Goal: Information Seeking & Learning: Learn about a topic

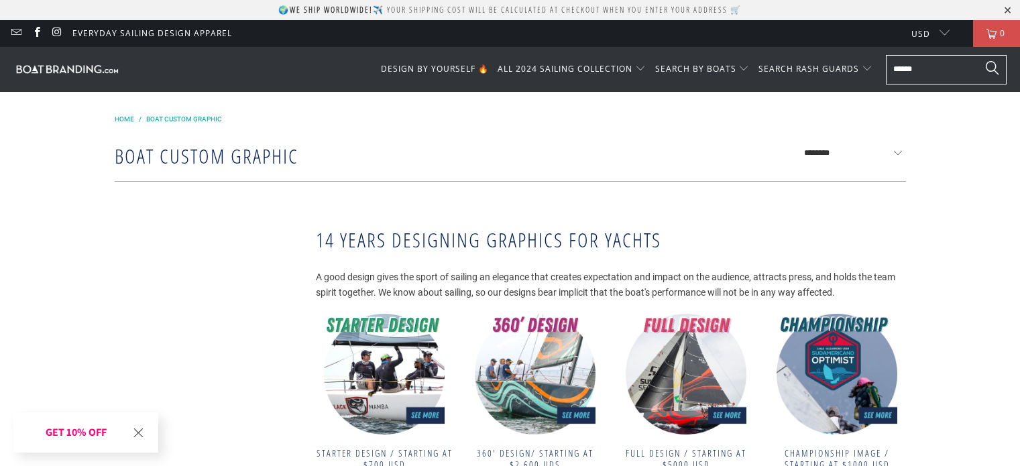
scroll to position [201, 0]
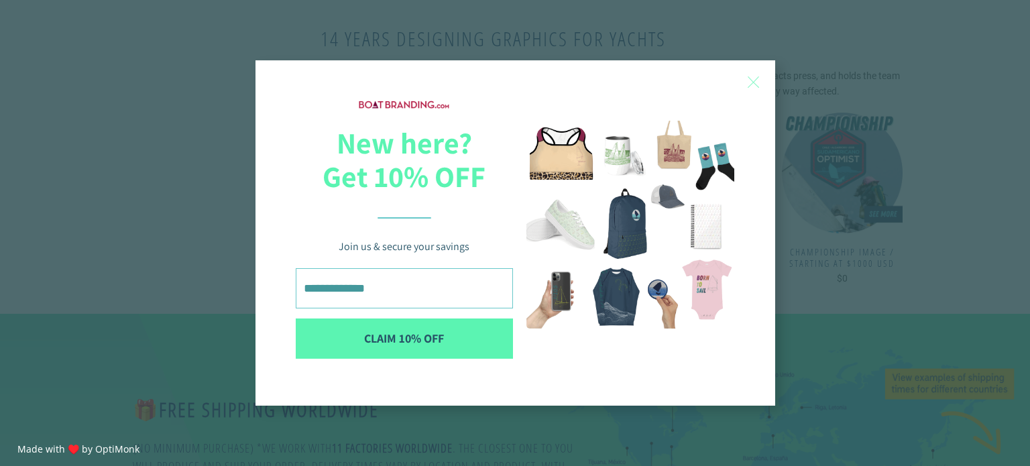
drag, startPoint x: 753, startPoint y: 80, endPoint x: 716, endPoint y: 61, distance: 41.4
click at [753, 79] on span "X" at bounding box center [754, 82] width 14 height 20
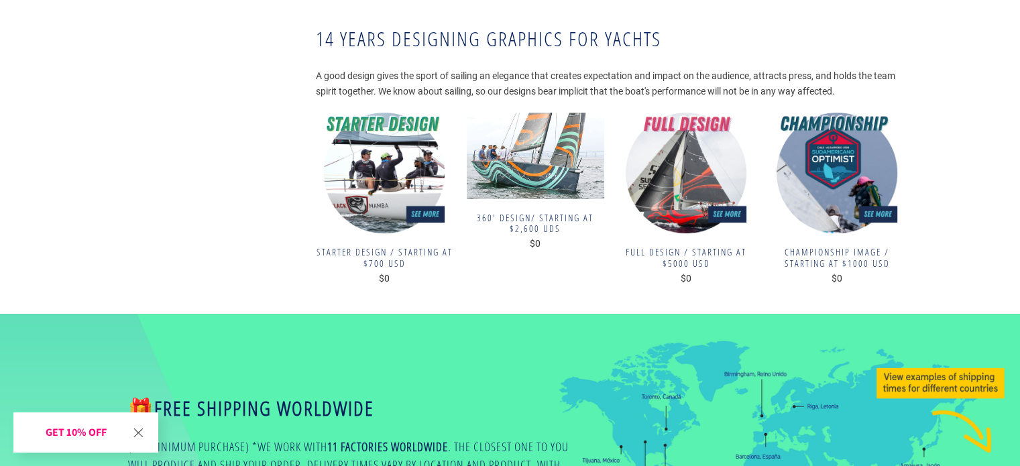
click at [488, 161] on img at bounding box center [536, 156] width 138 height 87
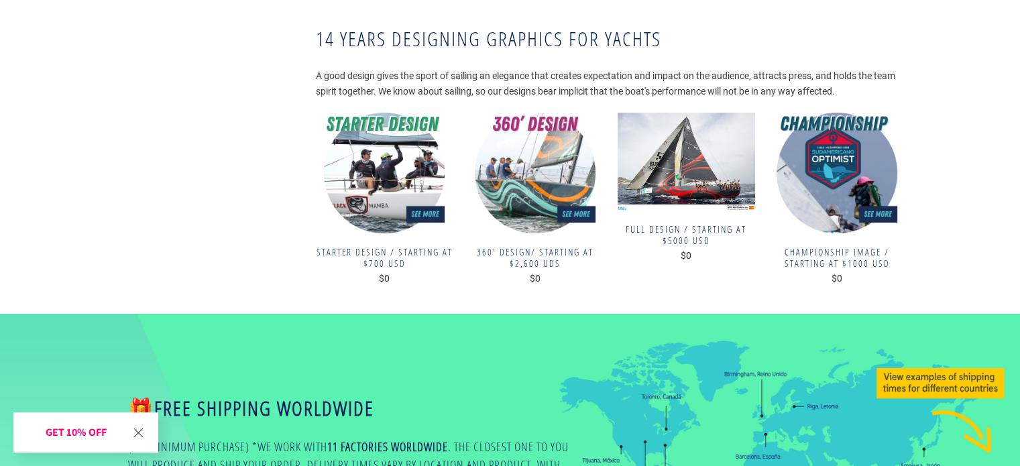
click at [718, 184] on img at bounding box center [687, 162] width 138 height 98
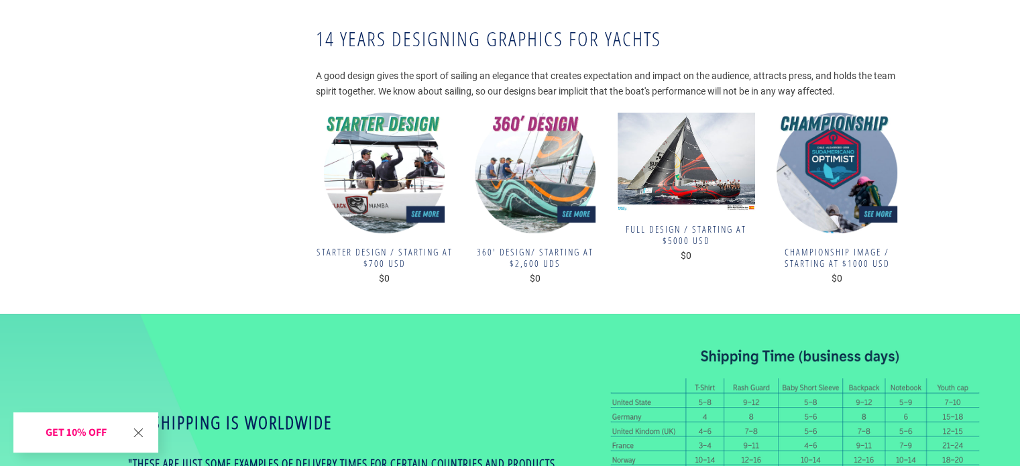
click at [714, 184] on img at bounding box center [687, 162] width 138 height 98
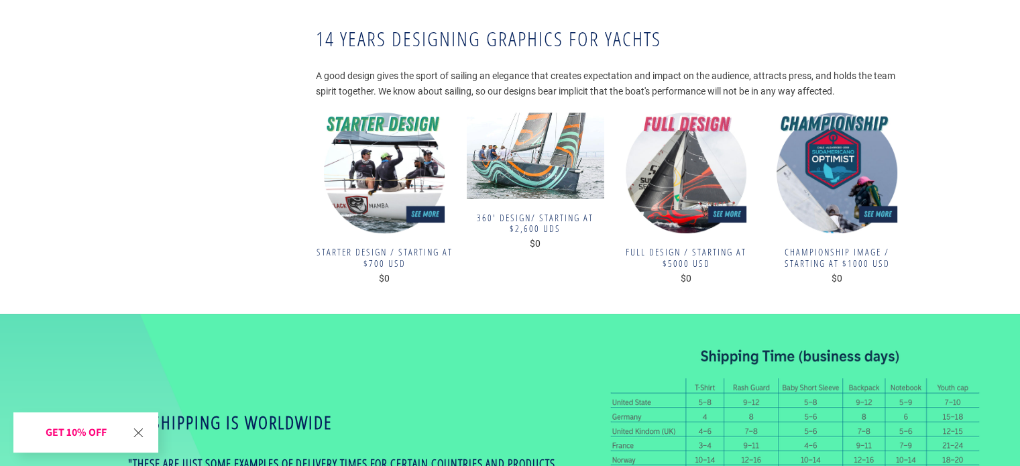
click at [587, 152] on img at bounding box center [536, 156] width 138 height 87
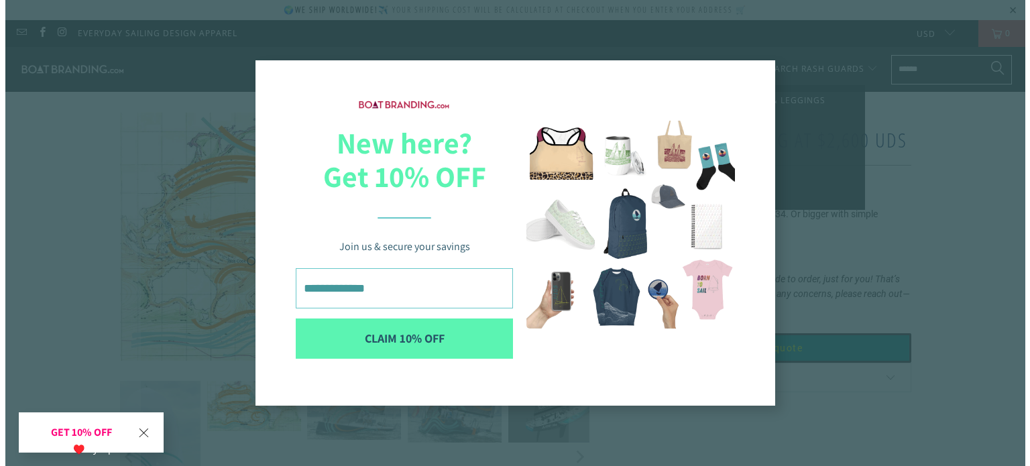
scroll to position [67, 0]
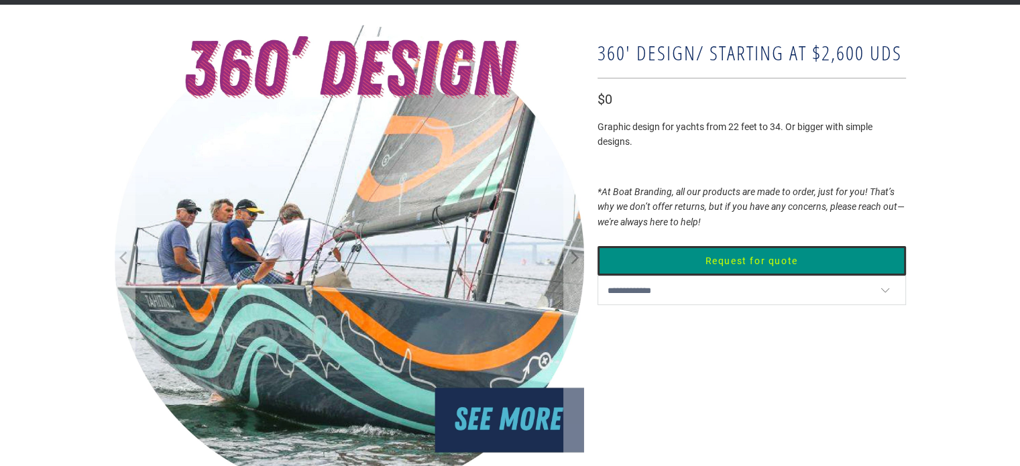
scroll to position [154, 0]
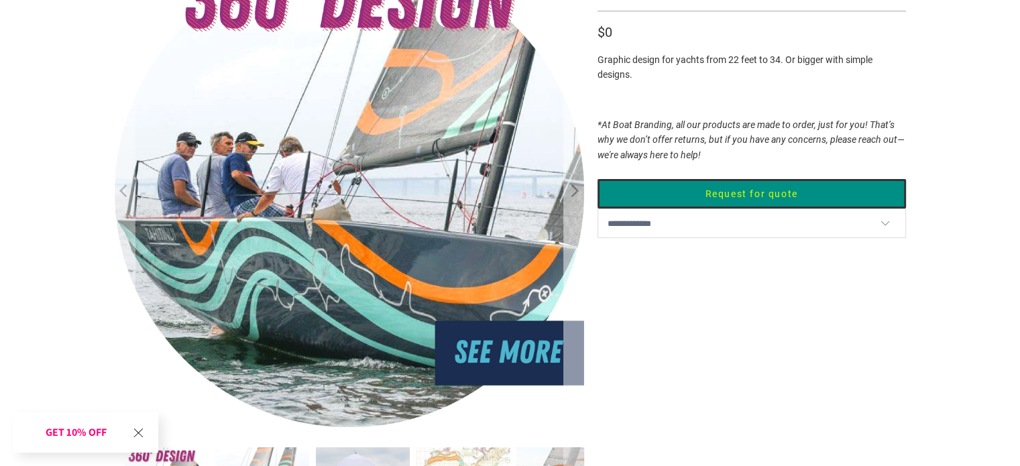
click at [570, 191] on icon "Next" at bounding box center [573, 193] width 13 height 282
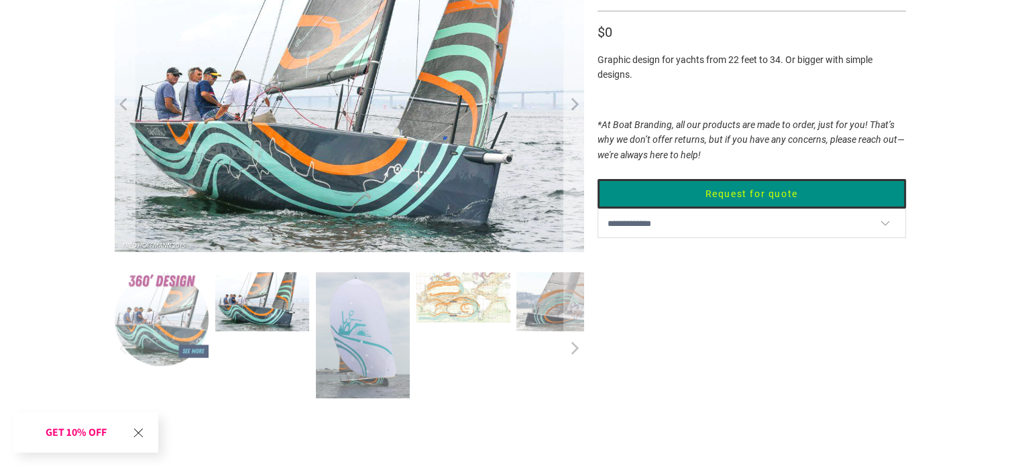
click at [571, 108] on icon "Next" at bounding box center [573, 105] width 13 height 176
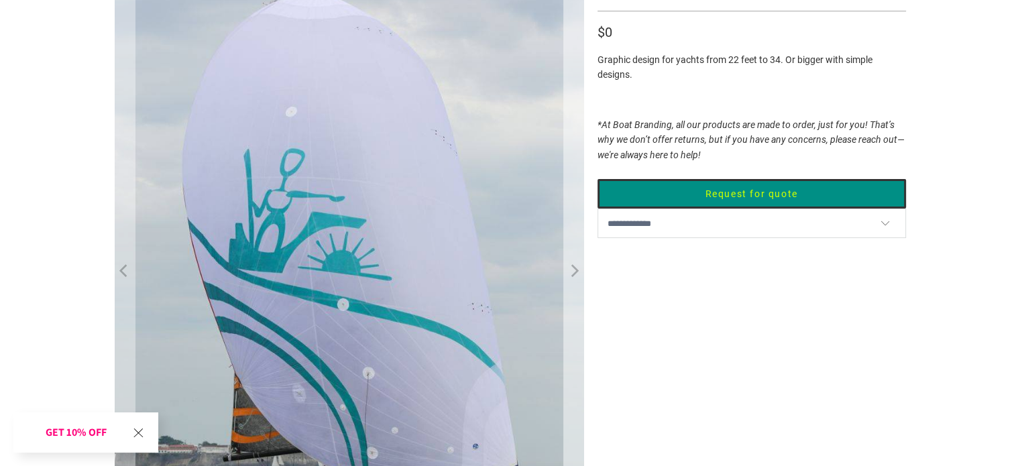
click at [571, 108] on icon "Next" at bounding box center [573, 273] width 13 height 378
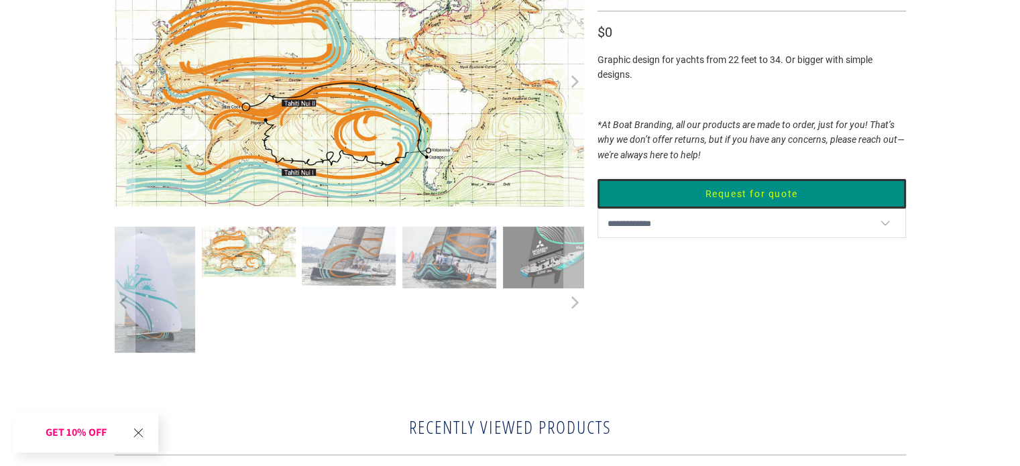
click at [571, 82] on icon "Next" at bounding box center [573, 82] width 13 height 150
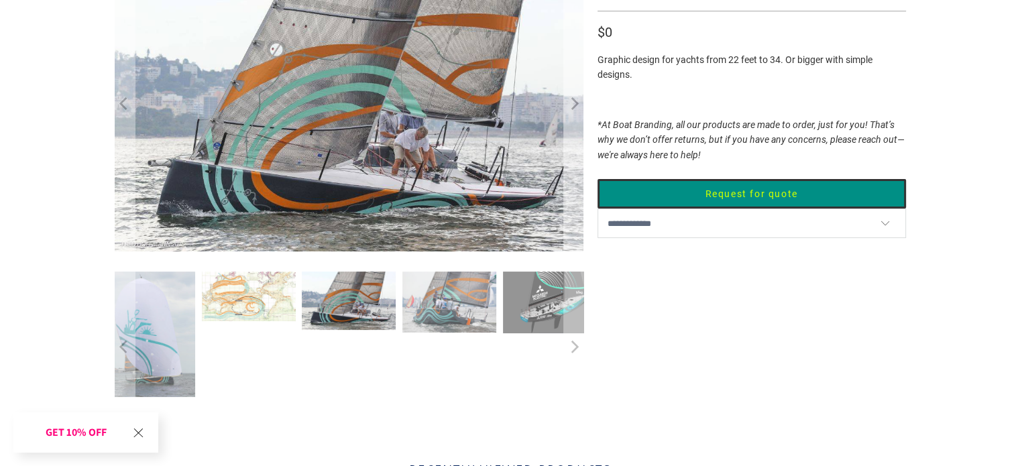
click at [567, 99] on icon "Next" at bounding box center [573, 105] width 13 height 176
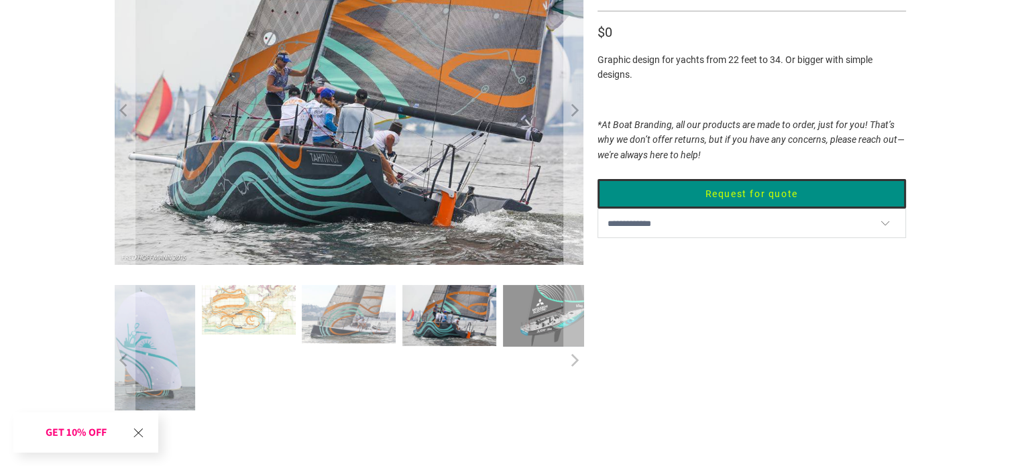
click at [567, 103] on icon "Next" at bounding box center [573, 111] width 13 height 184
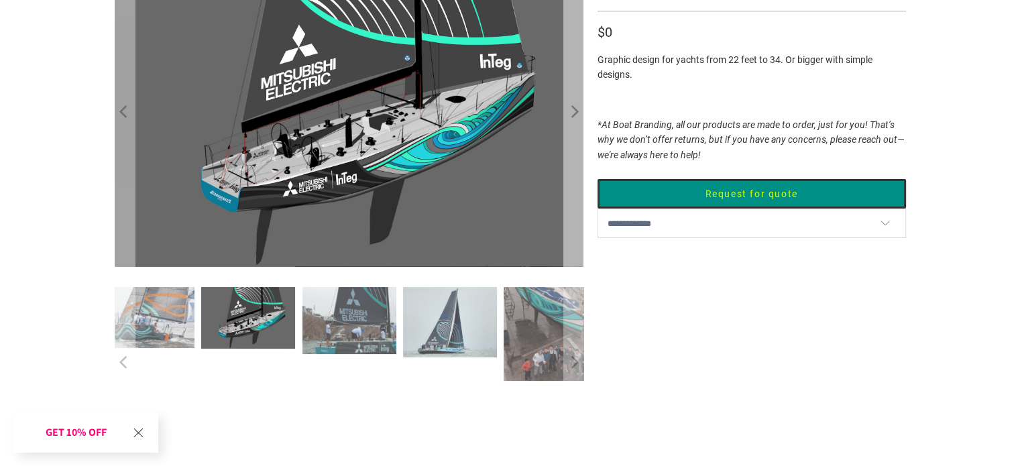
click at [566, 103] on button "Next" at bounding box center [573, 112] width 21 height 309
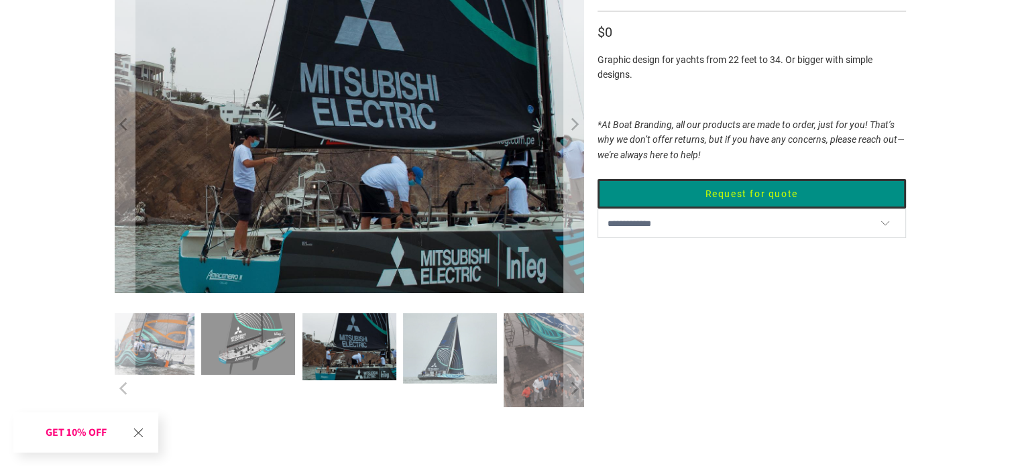
click at [566, 103] on button "Next" at bounding box center [573, 125] width 21 height 335
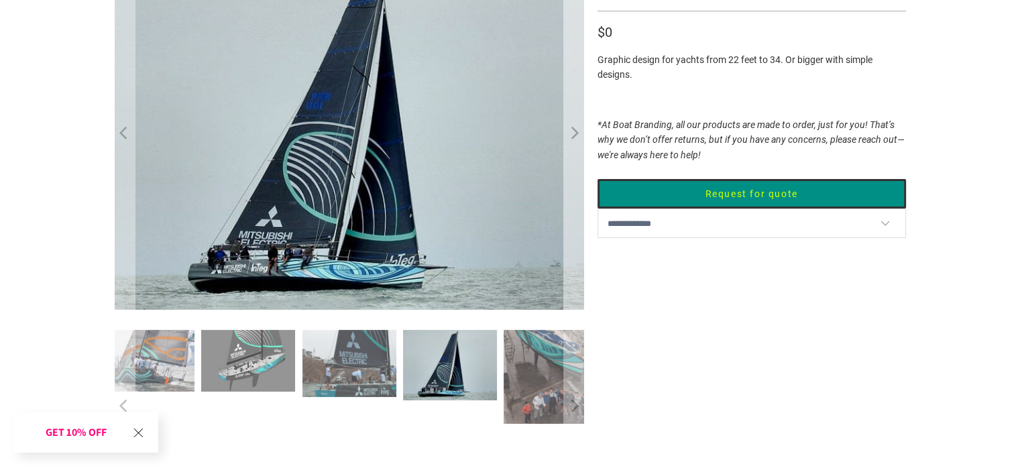
click at [566, 103] on button "Next" at bounding box center [573, 134] width 21 height 352
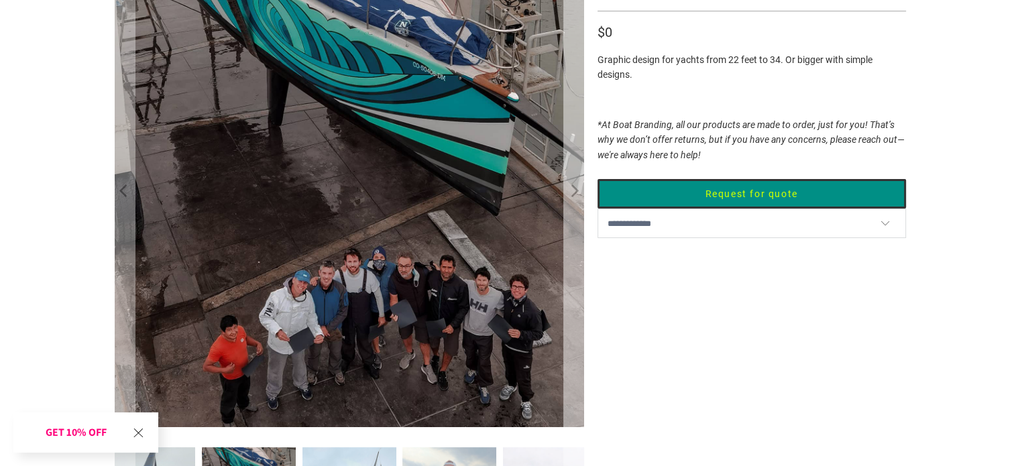
click at [566, 103] on button "Next" at bounding box center [573, 193] width 21 height 470
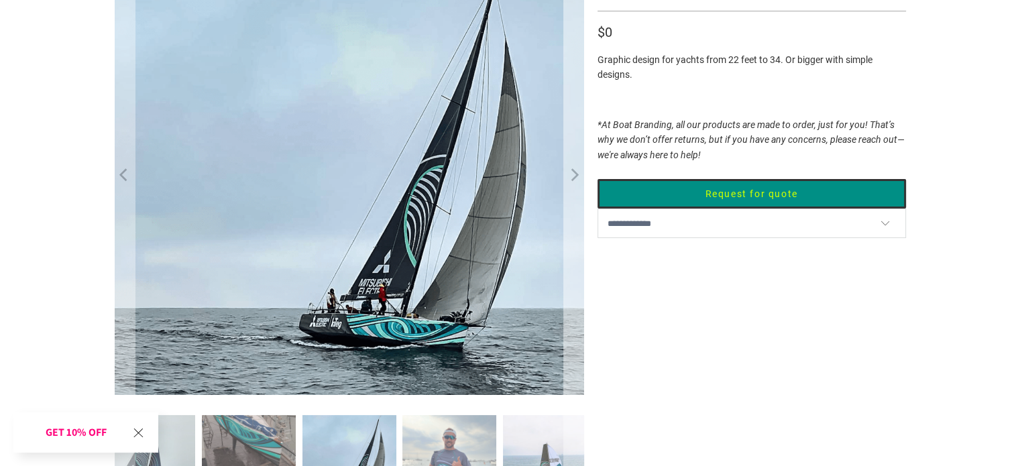
click at [566, 103] on button "Next" at bounding box center [573, 176] width 21 height 437
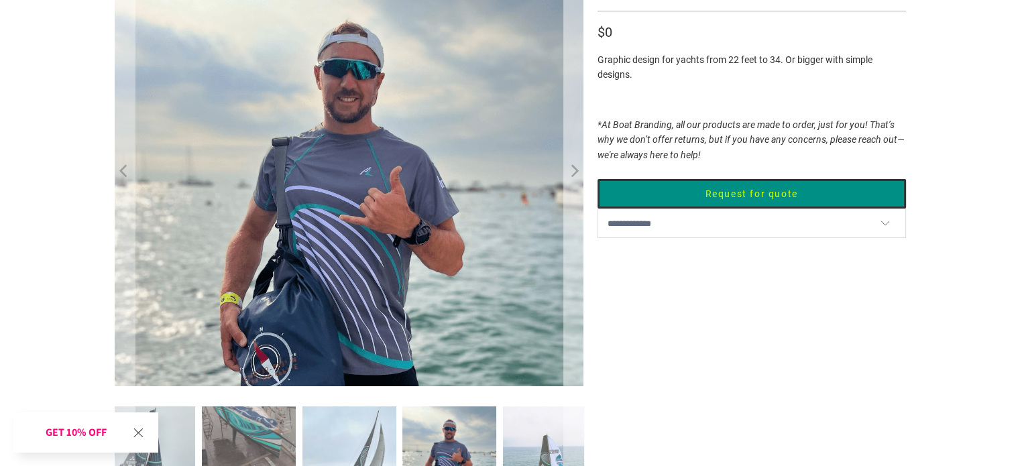
click at [566, 103] on button "Next" at bounding box center [573, 172] width 21 height 429
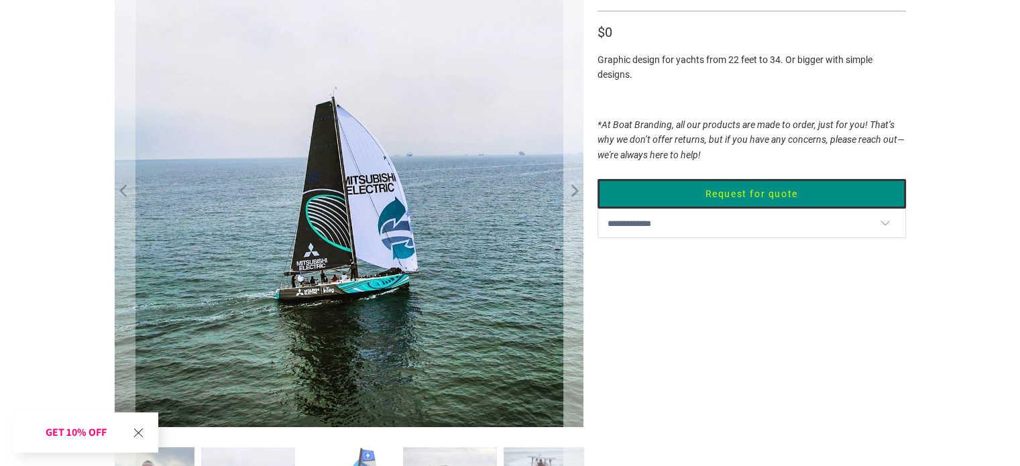
click at [566, 103] on button "Next" at bounding box center [573, 193] width 21 height 470
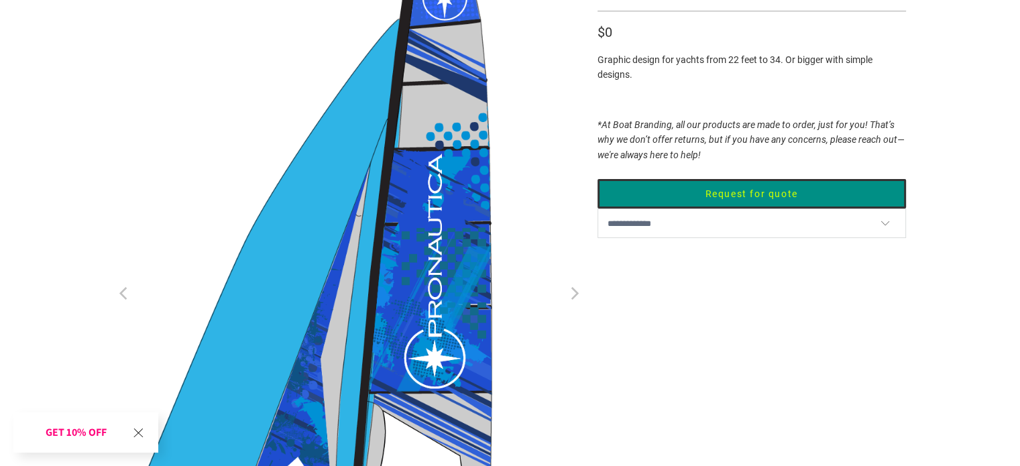
click at [566, 103] on button "Next" at bounding box center [573, 295] width 21 height 675
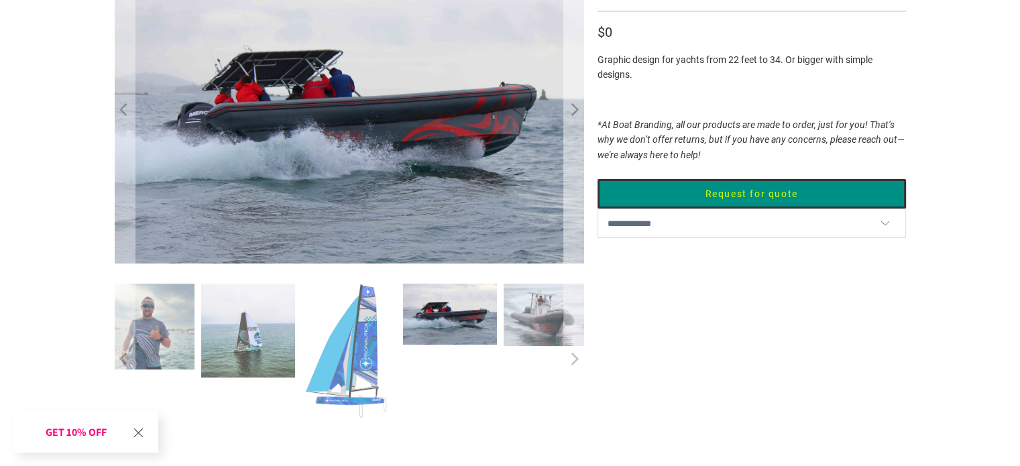
click at [565, 103] on button "Next" at bounding box center [573, 110] width 21 height 305
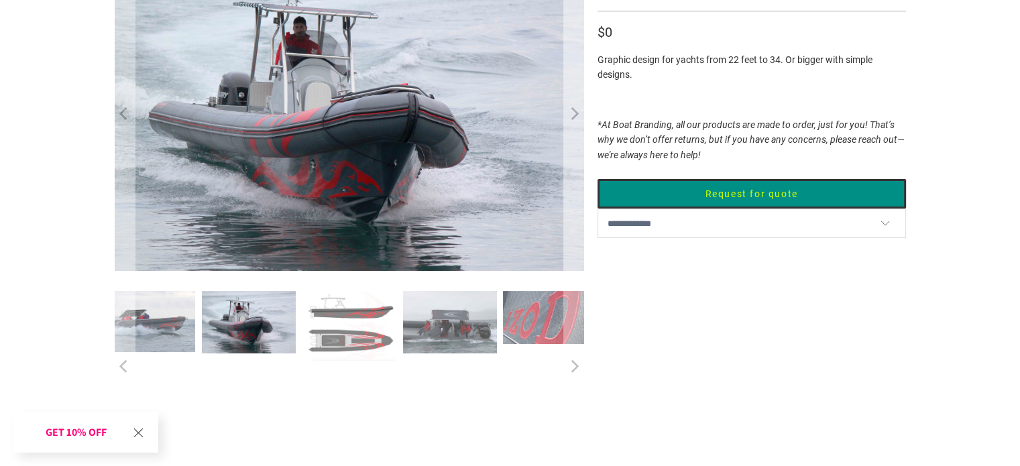
click at [565, 103] on button "Next" at bounding box center [573, 114] width 21 height 313
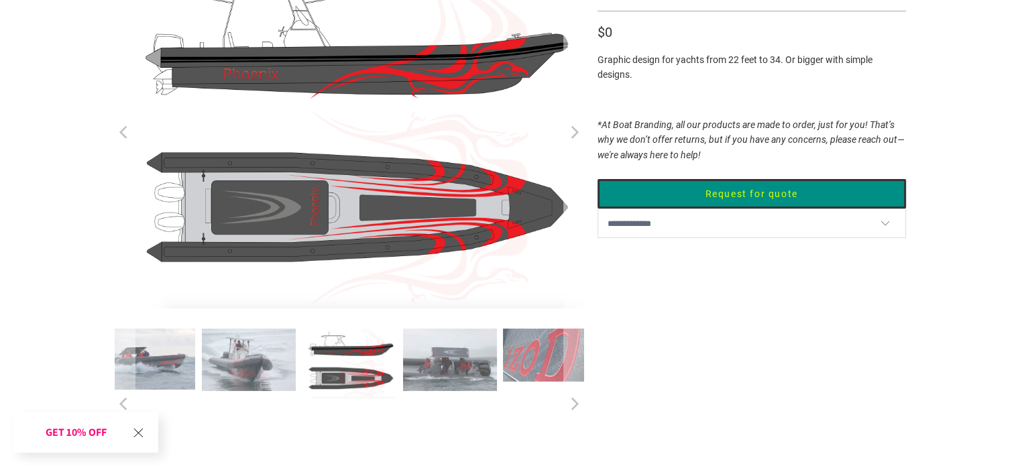
click at [565, 103] on button "Next" at bounding box center [573, 133] width 21 height 350
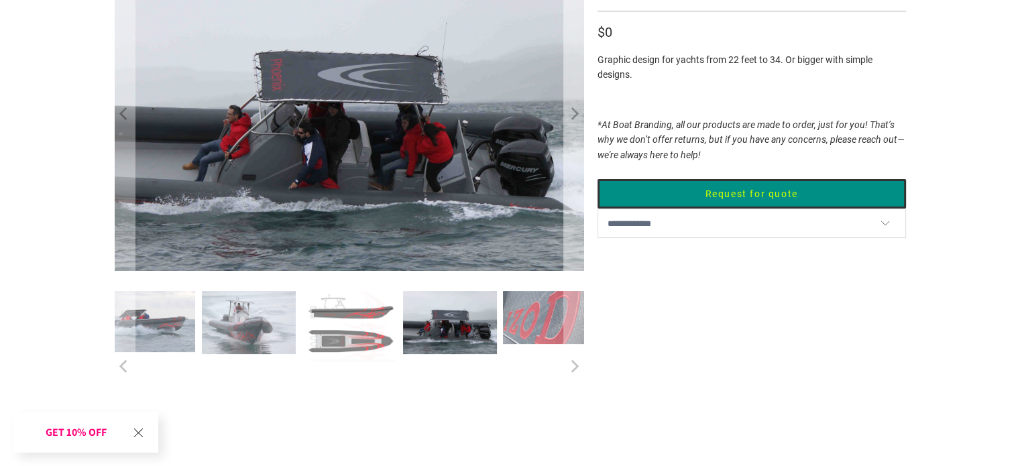
click at [565, 103] on button "Next" at bounding box center [573, 114] width 21 height 313
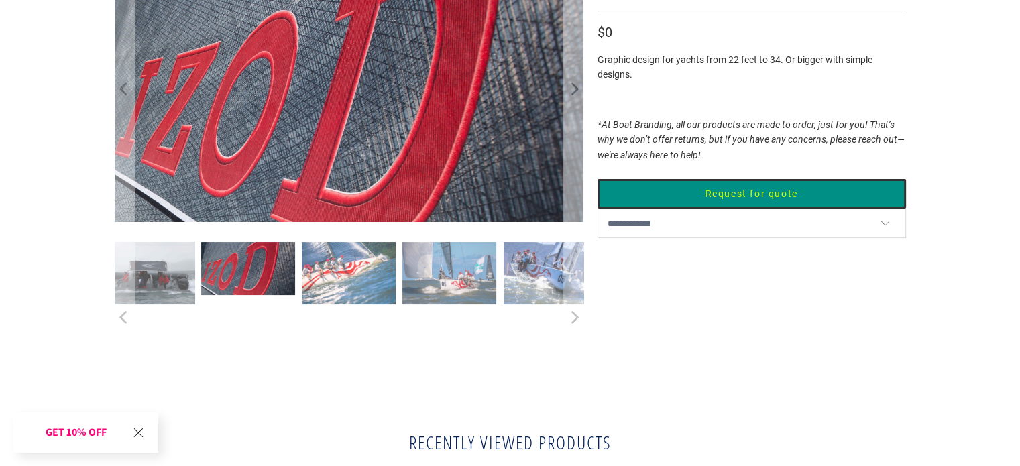
click at [565, 103] on button "Next" at bounding box center [573, 90] width 21 height 264
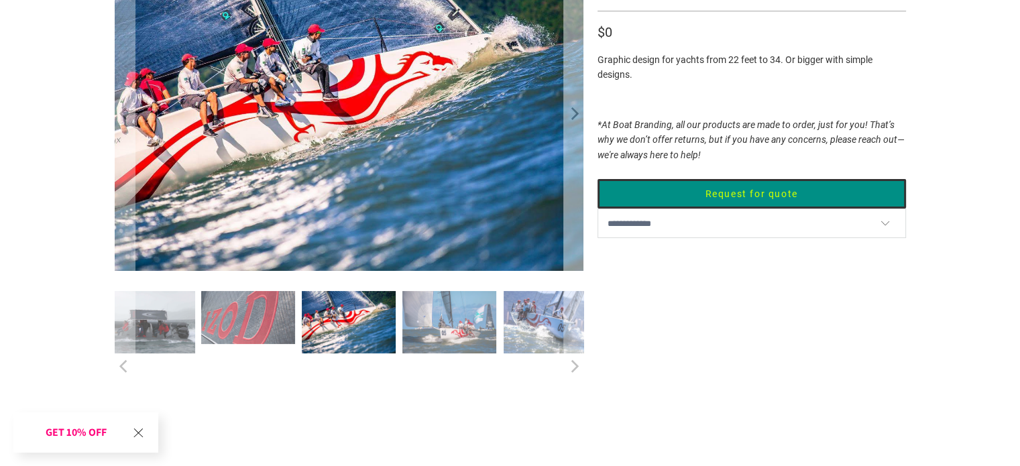
click at [565, 103] on button "Next" at bounding box center [573, 114] width 21 height 313
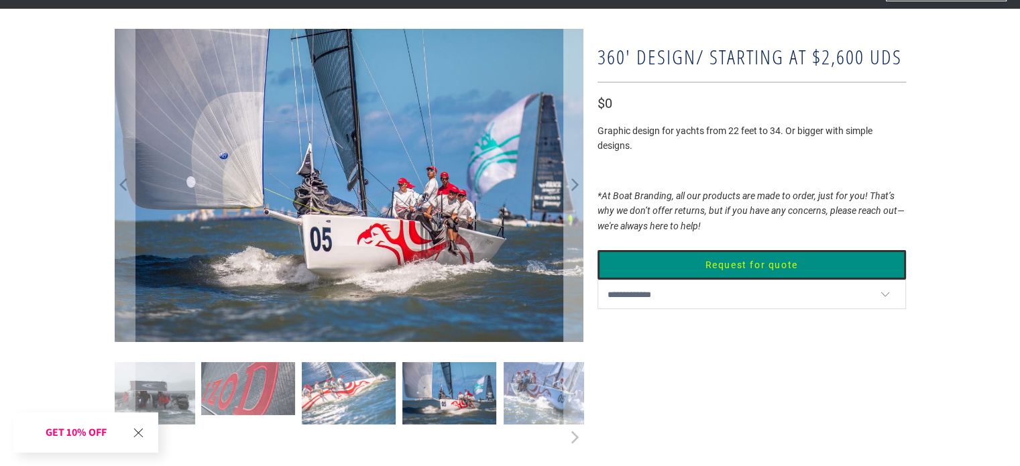
scroll to position [87, 0]
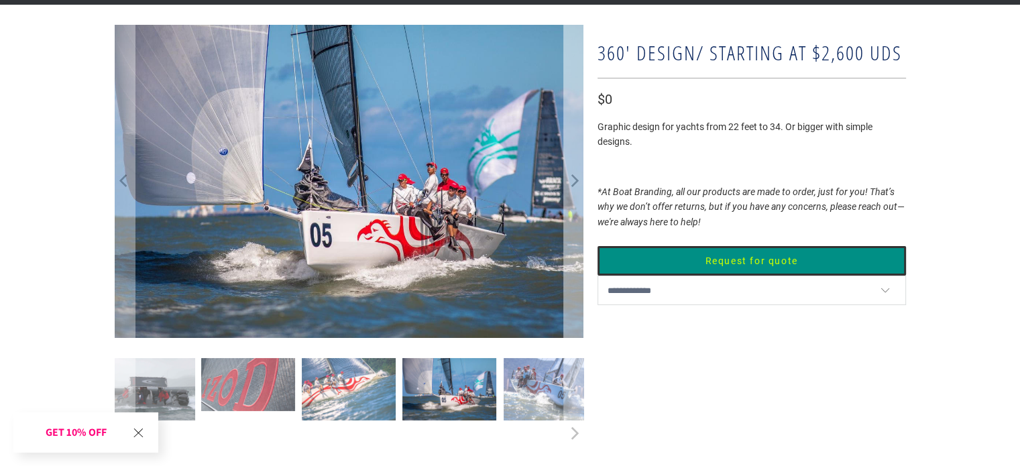
click at [575, 178] on icon "Next" at bounding box center [575, 181] width 8 height 13
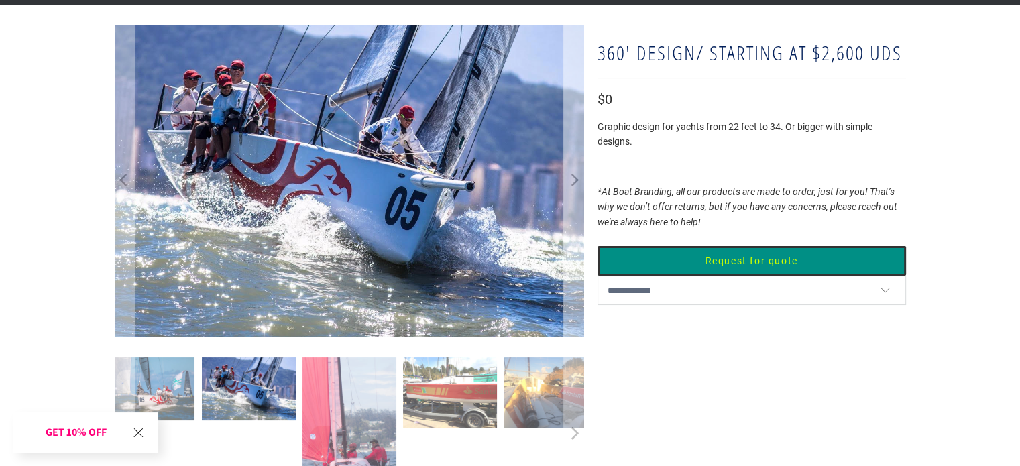
click at [575, 178] on icon "Next" at bounding box center [575, 181] width 8 height 13
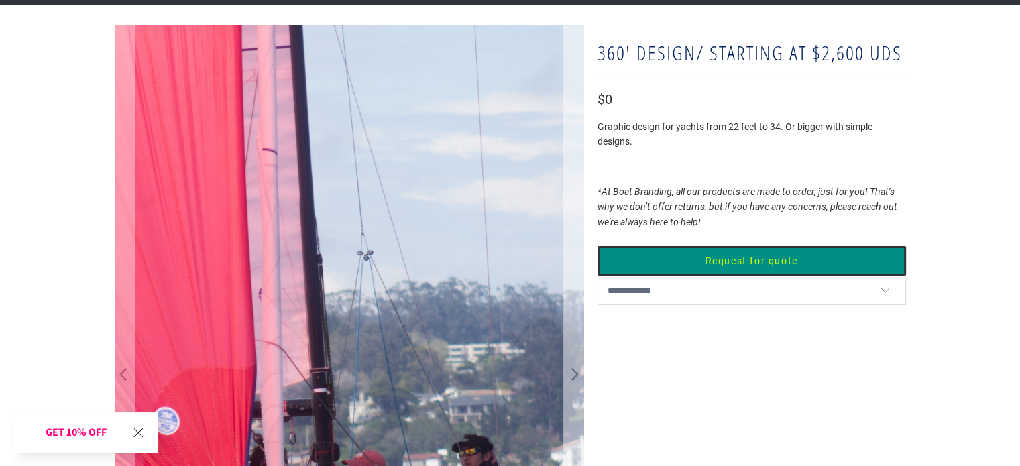
click at [575, 178] on icon "Next" at bounding box center [573, 377] width 13 height 423
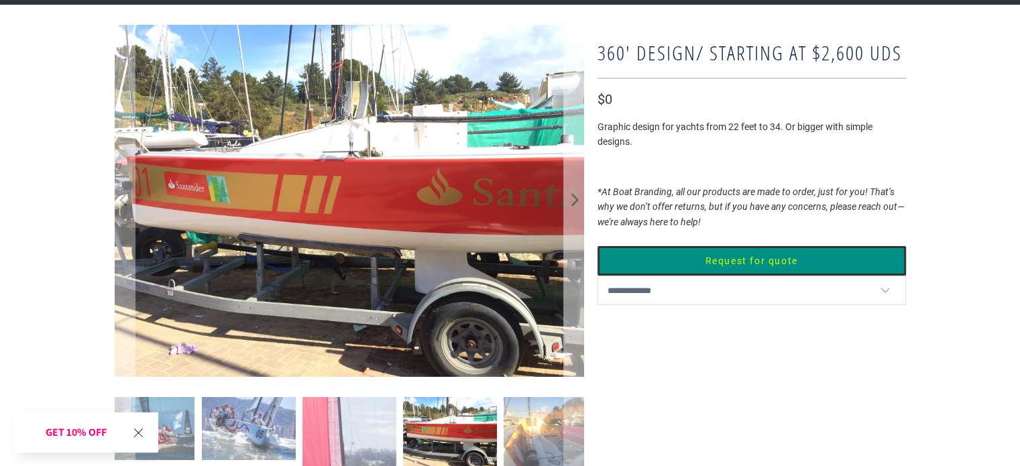
click at [575, 178] on icon "Next" at bounding box center [573, 200] width 13 height 211
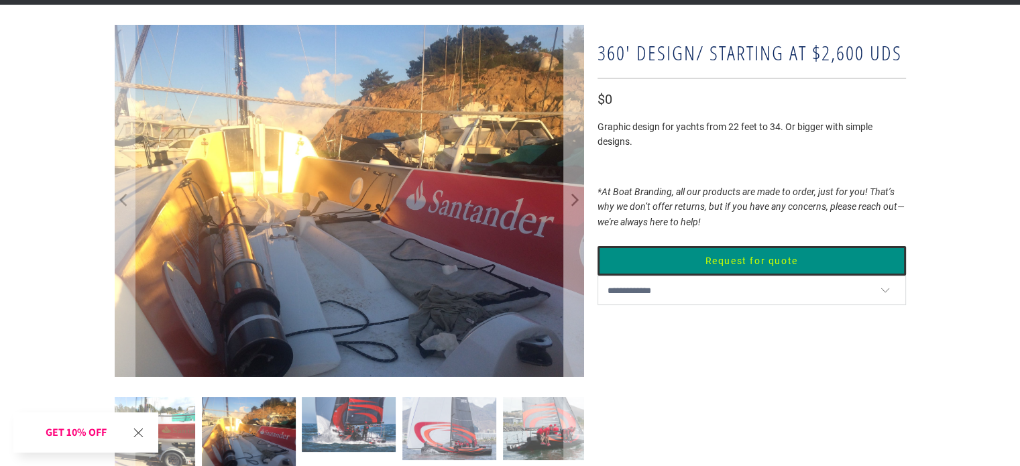
click at [575, 178] on icon "Next" at bounding box center [573, 200] width 13 height 211
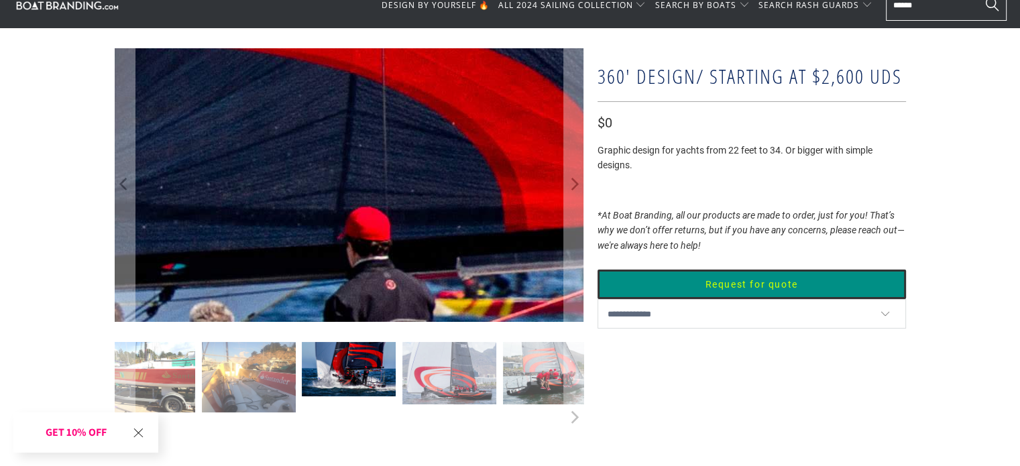
scroll to position [0, 0]
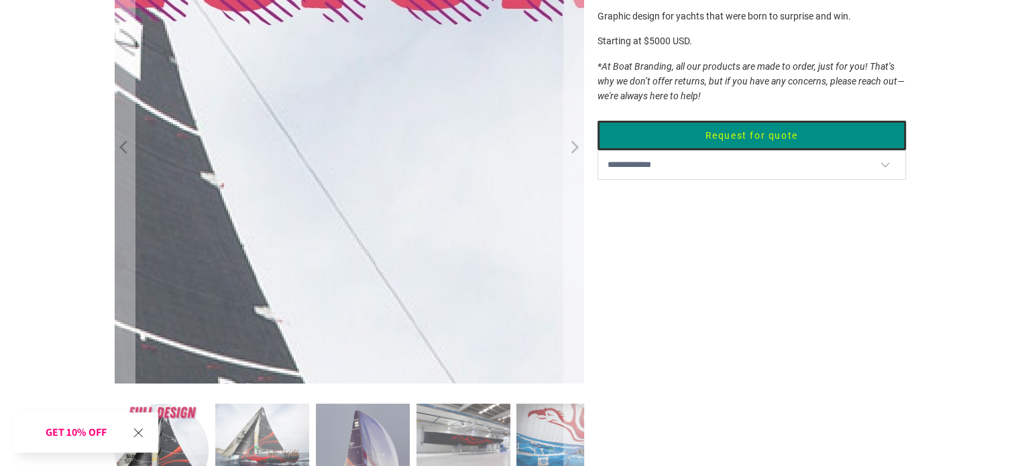
scroll to position [201, 0]
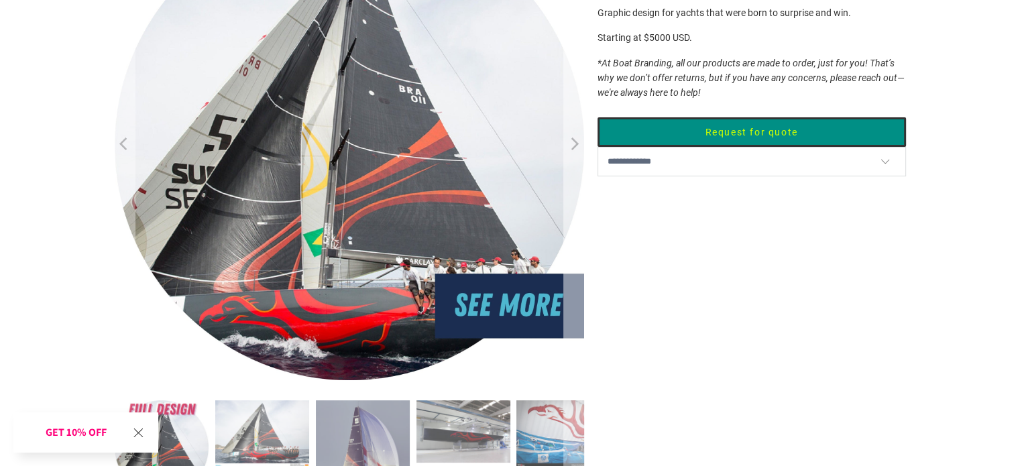
click at [575, 141] on icon "Next" at bounding box center [573, 146] width 13 height 282
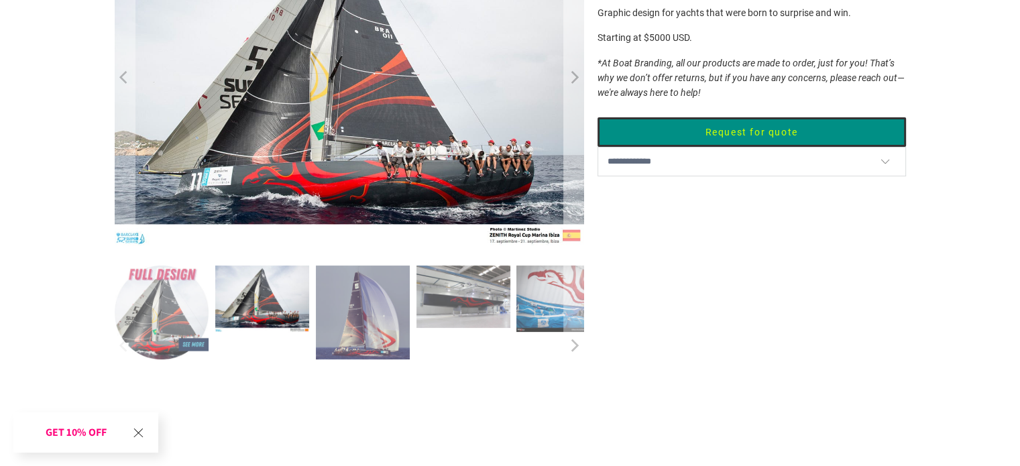
click at [575, 141] on icon "Next" at bounding box center [573, 78] width 13 height 201
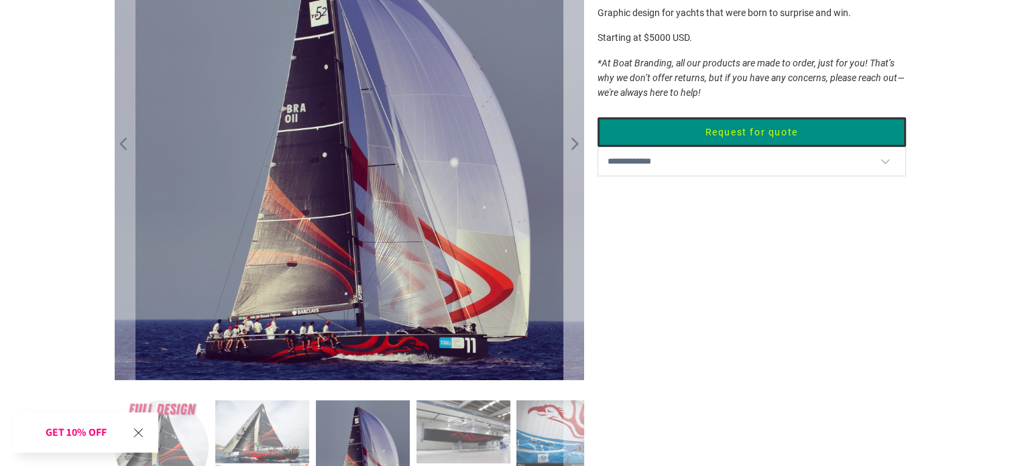
click at [575, 141] on icon "Next" at bounding box center [573, 146] width 13 height 282
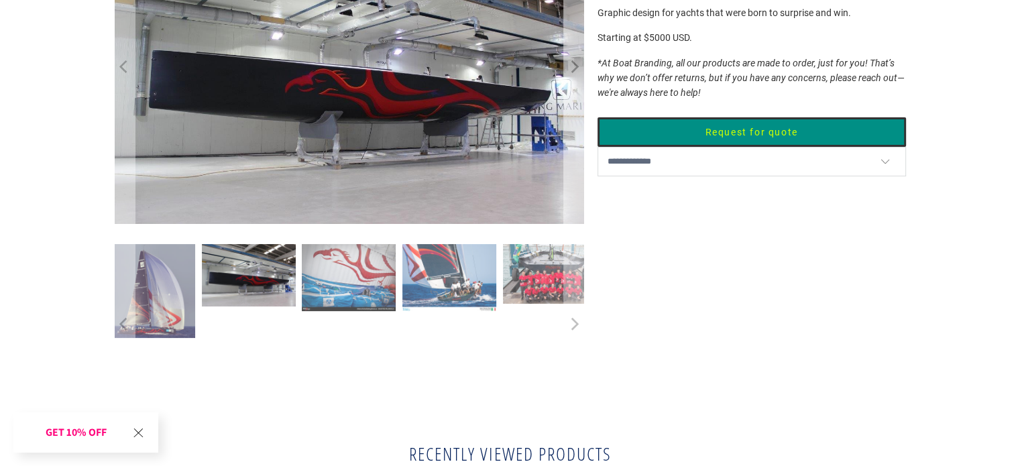
click at [575, 141] on icon "Next" at bounding box center [573, 67] width 13 height 188
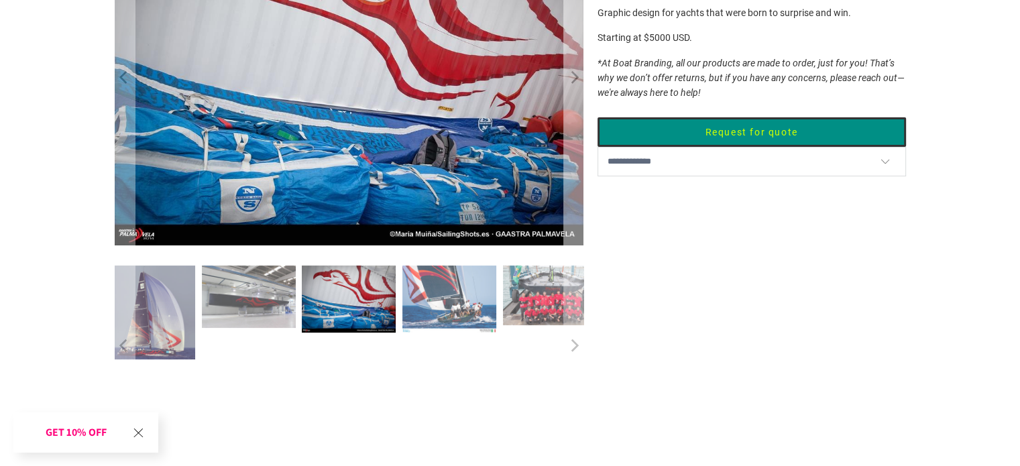
click at [575, 141] on icon "Next" at bounding box center [573, 78] width 13 height 201
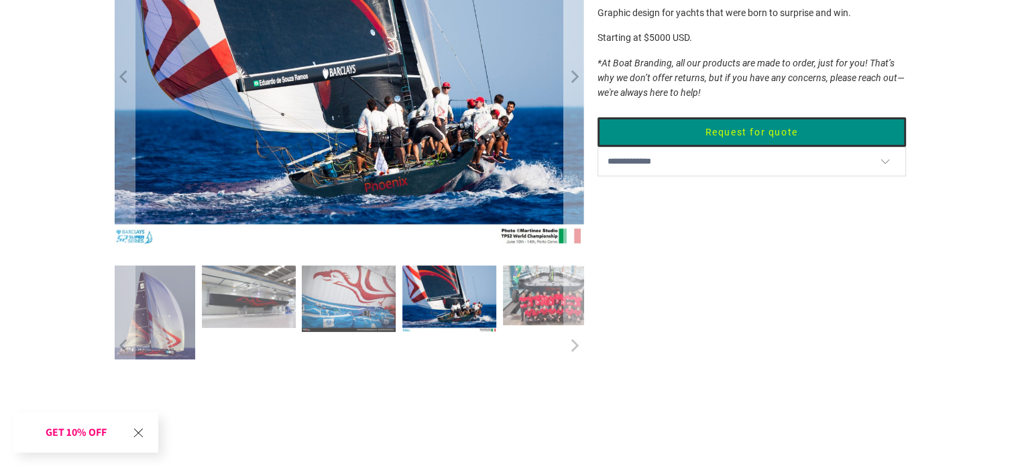
click at [575, 141] on icon "Next" at bounding box center [573, 78] width 13 height 201
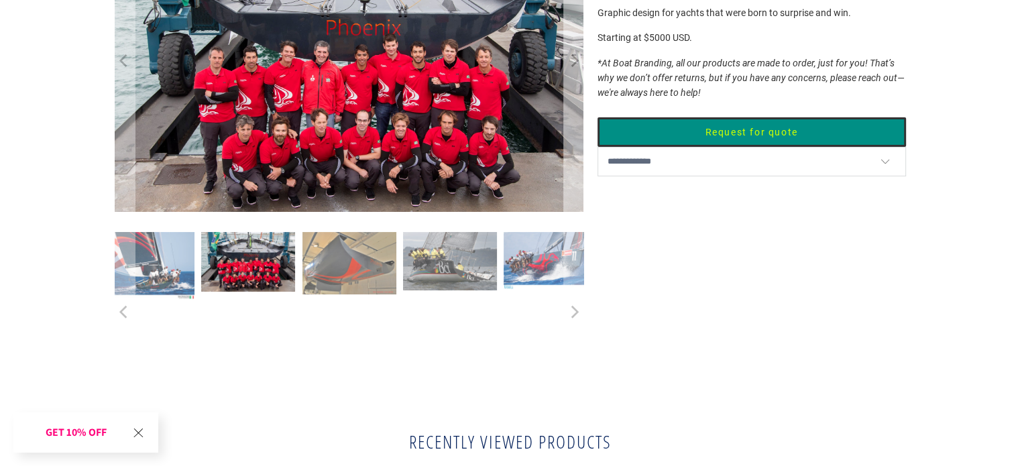
click at [575, 141] on icon "Next" at bounding box center [573, 61] width 13 height 180
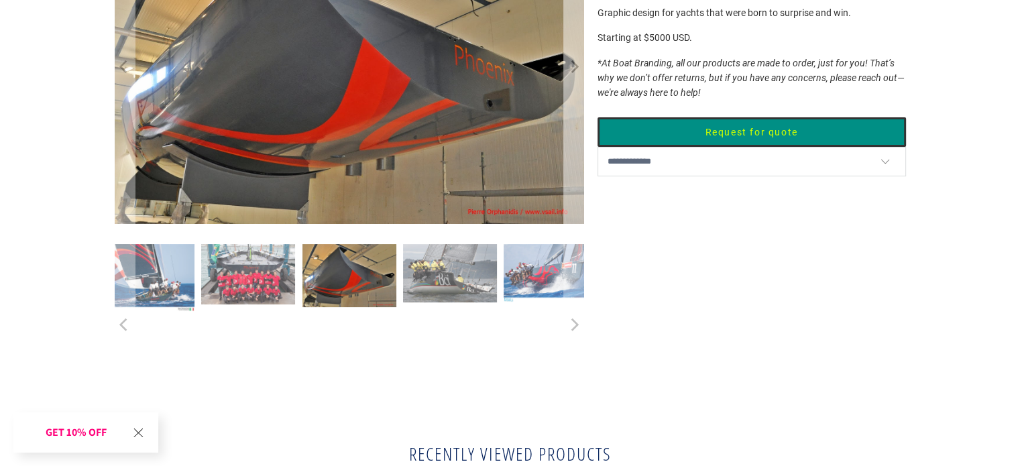
click at [575, 141] on icon "Next" at bounding box center [573, 67] width 13 height 188
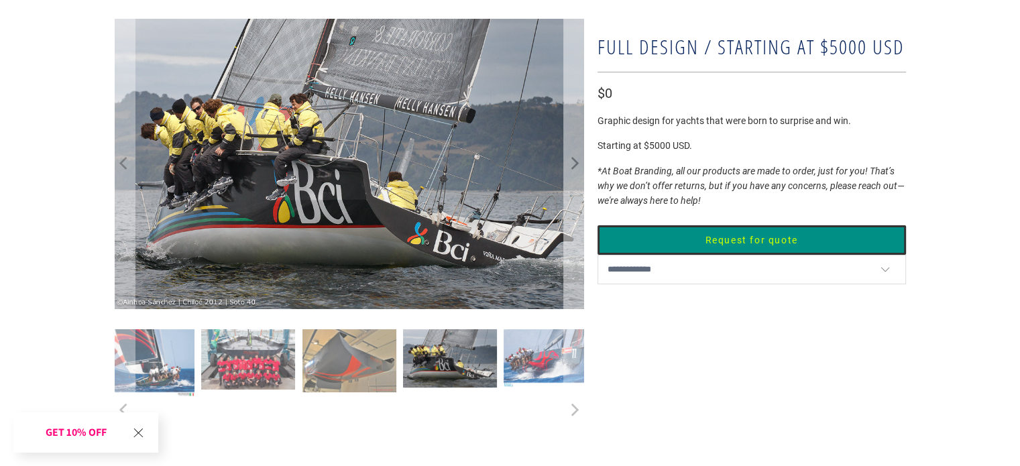
scroll to position [67, 0]
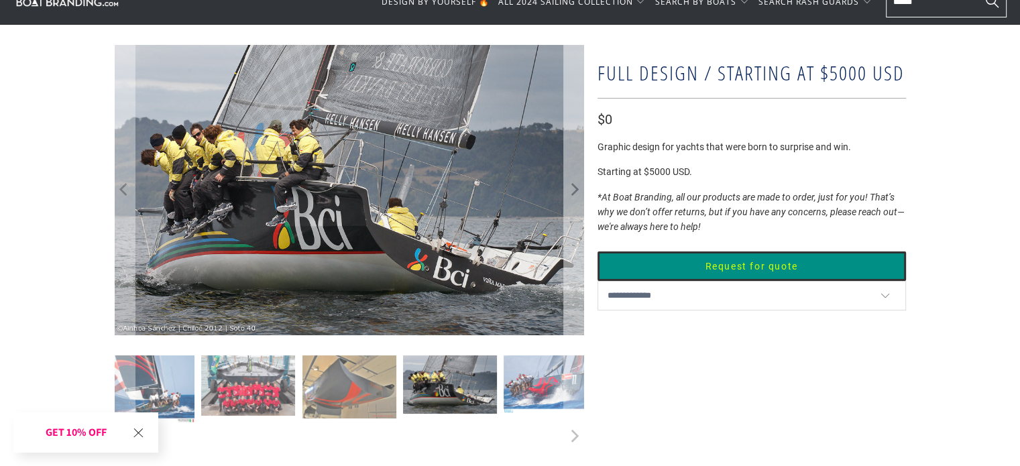
click at [575, 186] on icon "Next" at bounding box center [573, 190] width 13 height 174
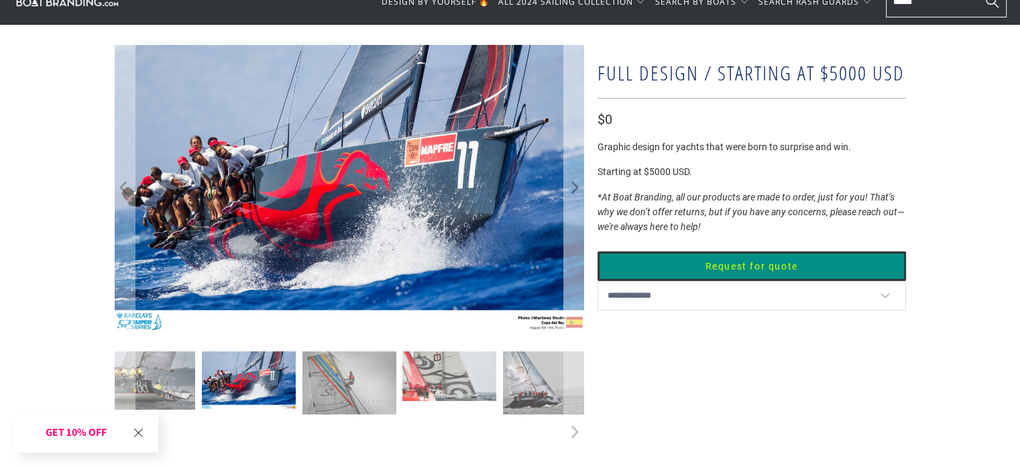
click at [575, 186] on icon "Next" at bounding box center [575, 188] width 8 height 13
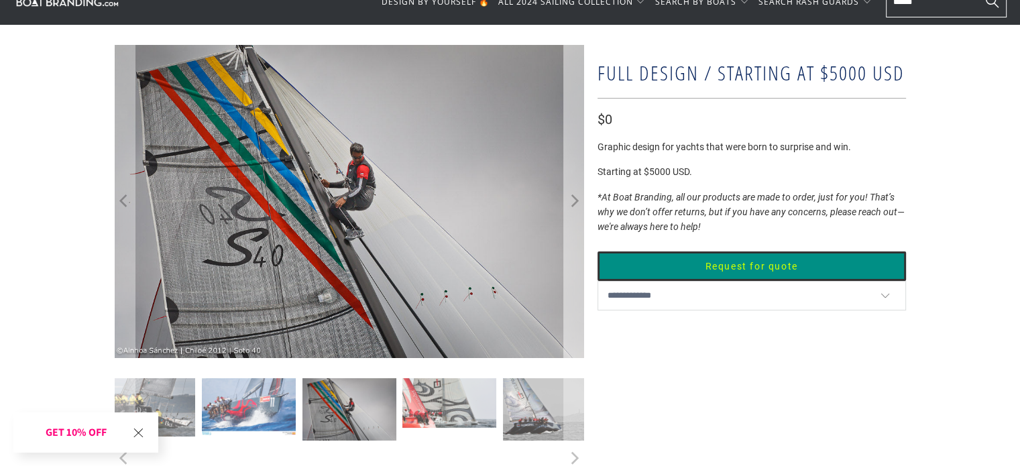
click at [575, 186] on icon "Next" at bounding box center [573, 201] width 13 height 188
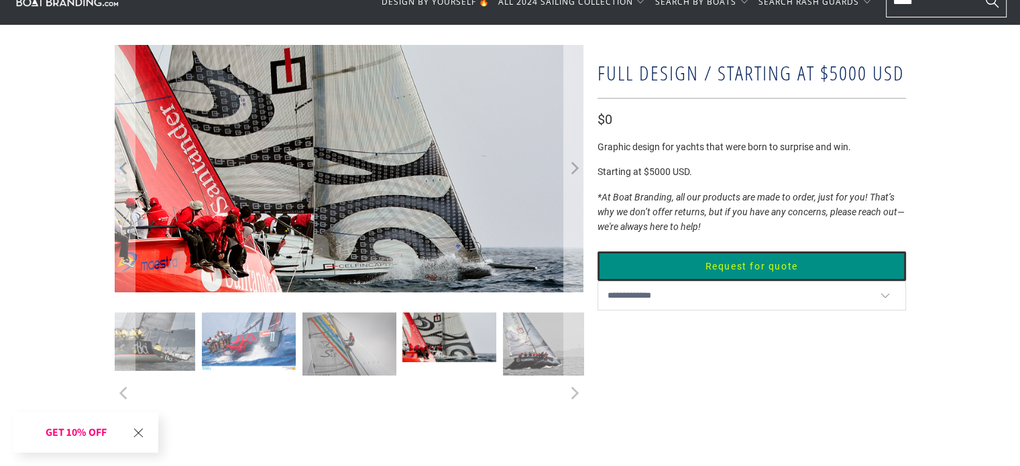
click at [575, 186] on icon "Next" at bounding box center [573, 169] width 13 height 148
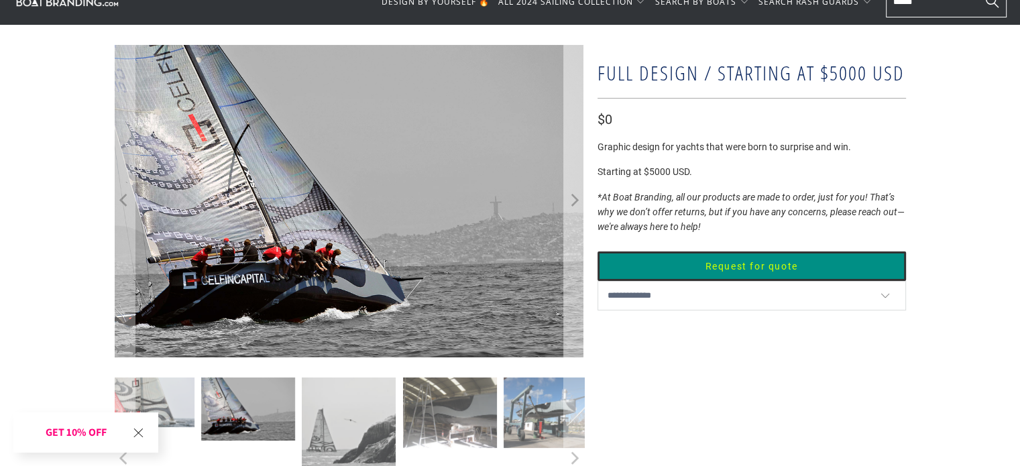
click at [575, 186] on icon "Next" at bounding box center [573, 201] width 13 height 188
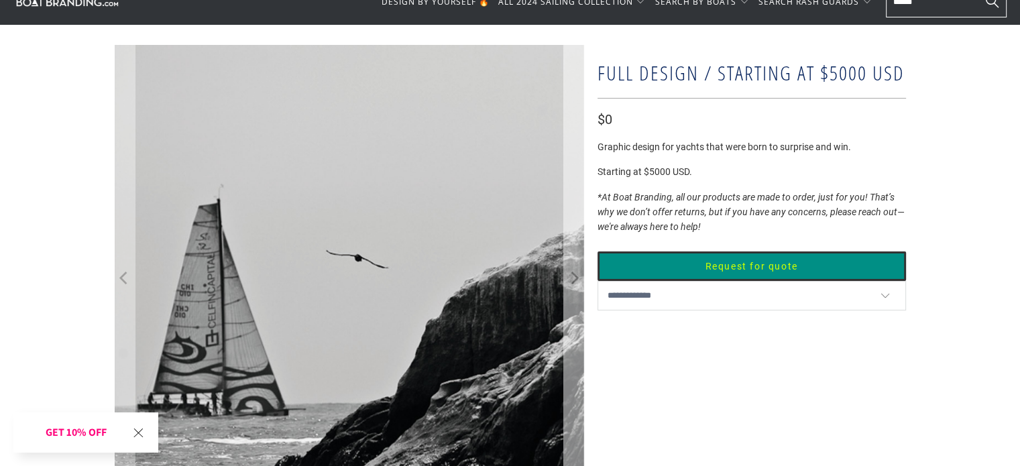
click at [574, 186] on icon "Next" at bounding box center [573, 280] width 13 height 282
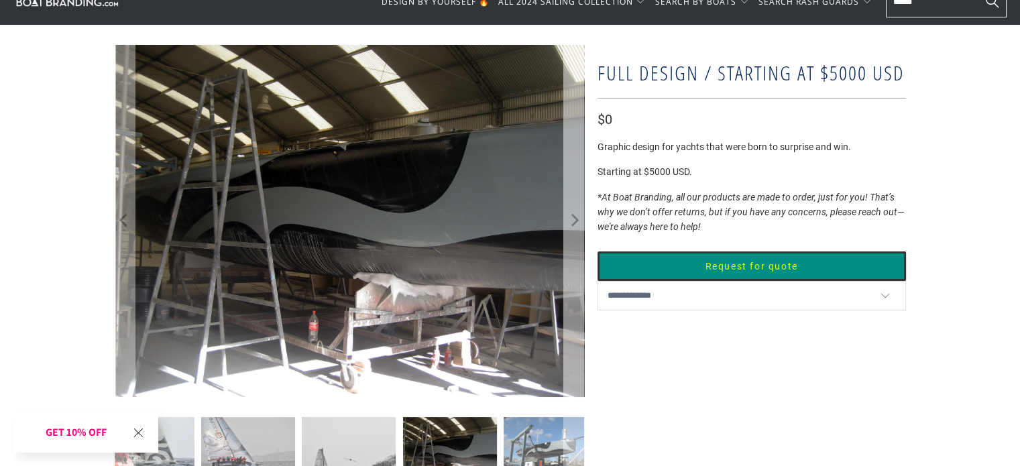
click at [572, 186] on icon "Next" at bounding box center [573, 220] width 13 height 211
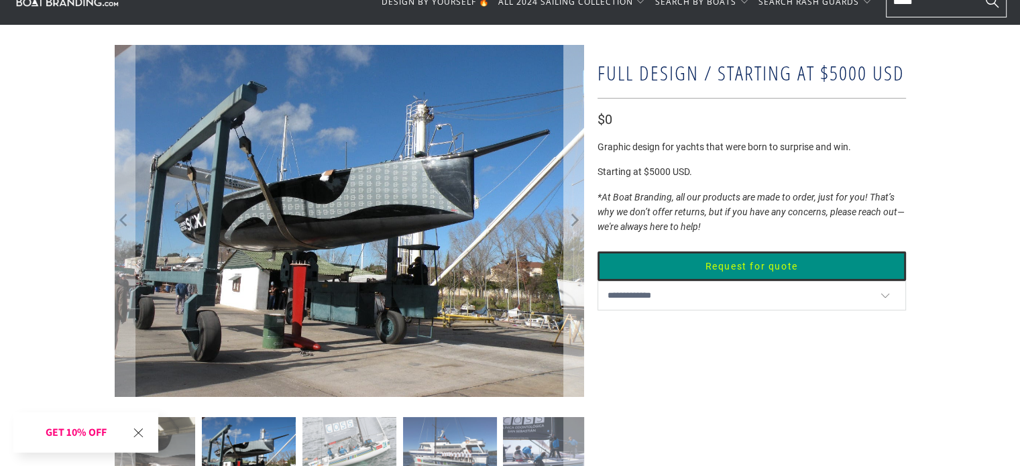
click at [572, 186] on icon "Next" at bounding box center [573, 220] width 13 height 211
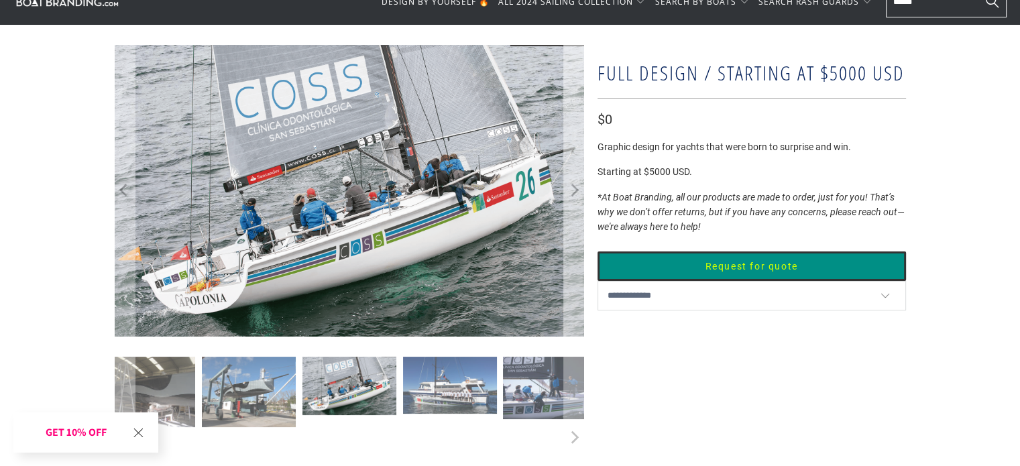
click at [572, 186] on icon "Next" at bounding box center [575, 190] width 8 height 13
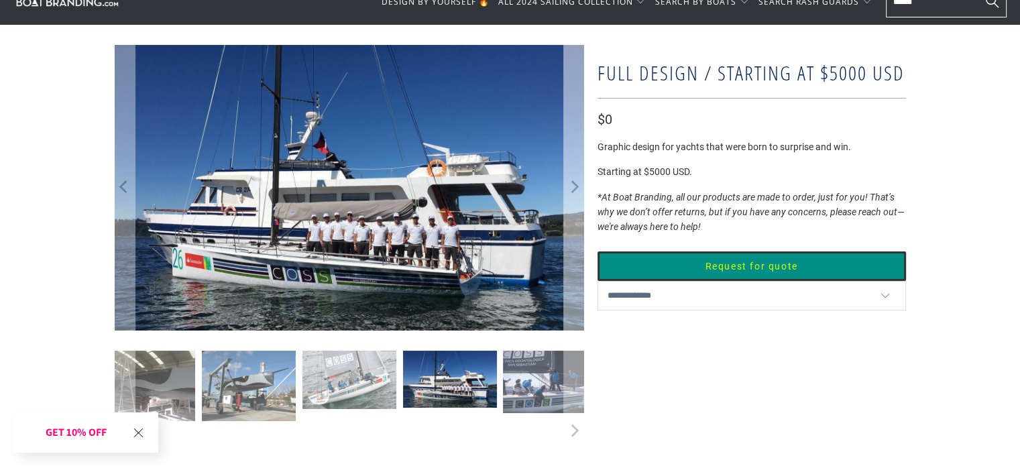
click at [571, 185] on icon "Next" at bounding box center [573, 187] width 13 height 171
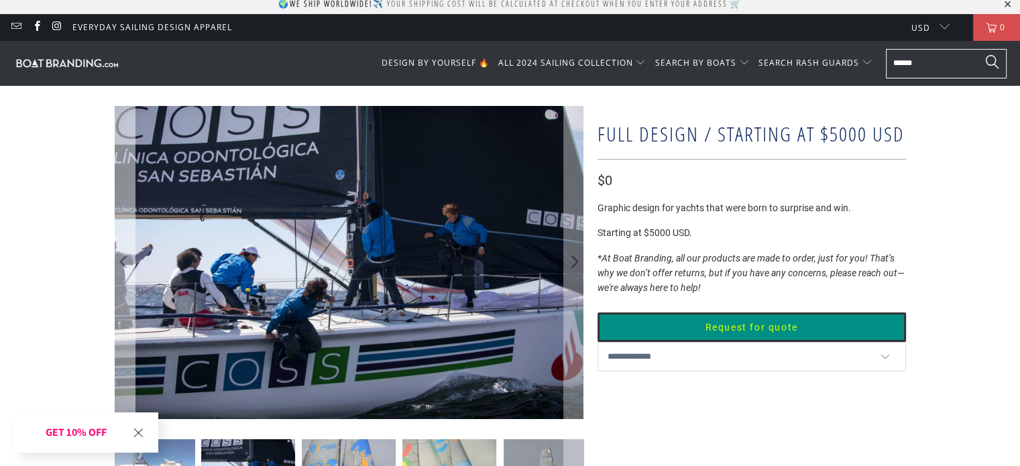
scroll to position [0, 0]
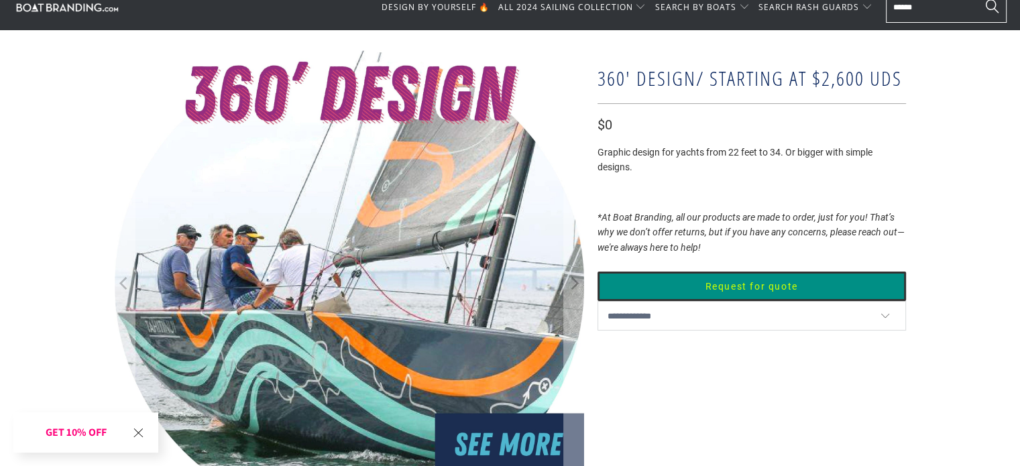
scroll to position [67, 0]
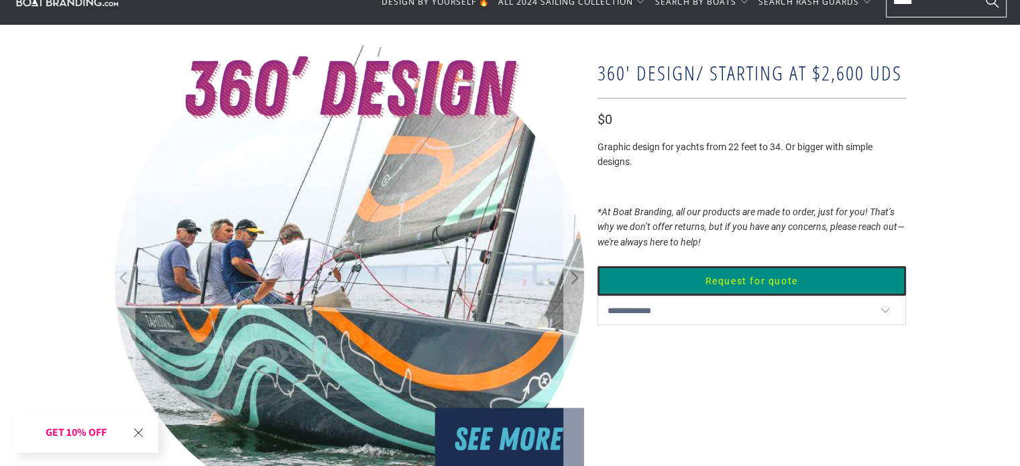
click at [575, 277] on icon "Next" at bounding box center [575, 279] width 8 height 13
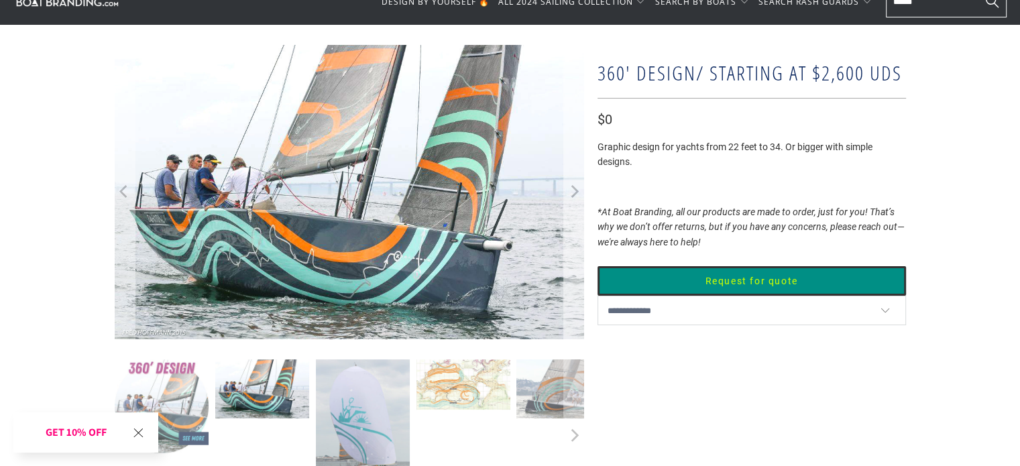
click at [575, 277] on icon "Next" at bounding box center [573, 192] width 13 height 176
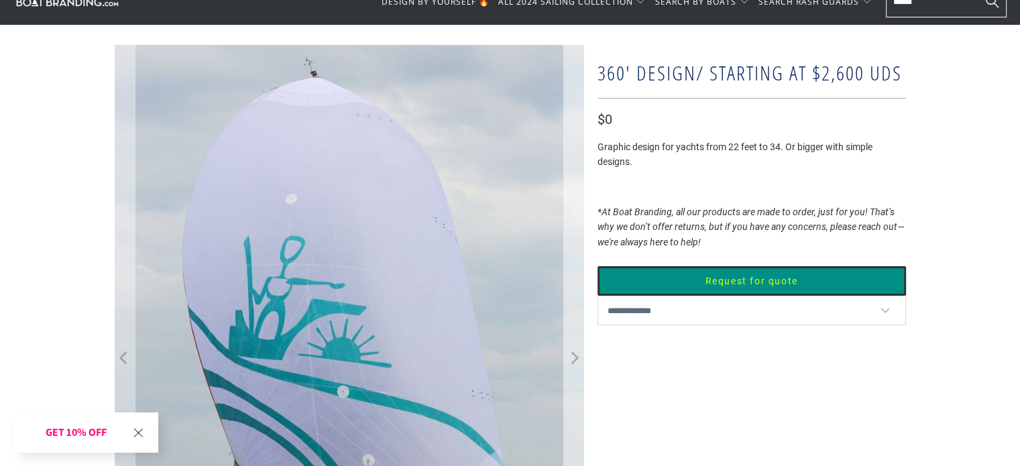
click at [575, 277] on icon "Next" at bounding box center [573, 360] width 13 height 378
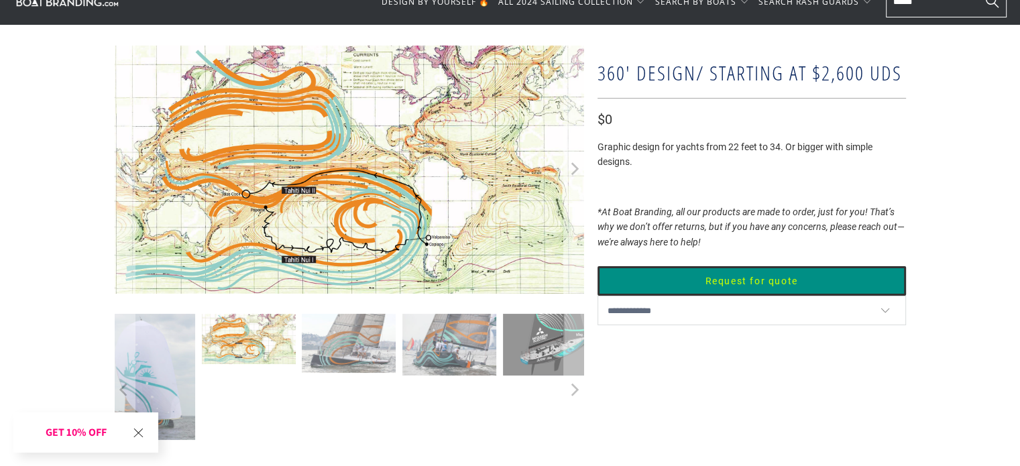
click at [575, 277] on button "Next" at bounding box center [573, 169] width 21 height 249
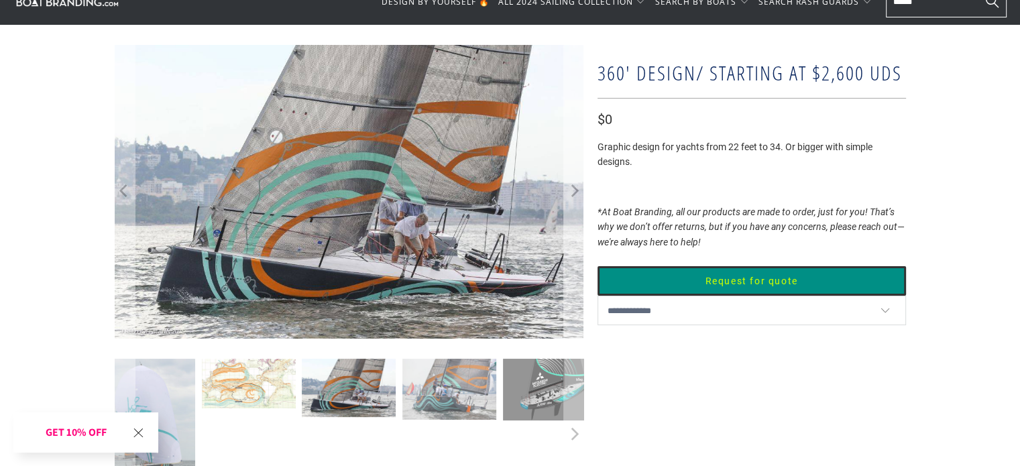
click at [575, 277] on icon "Next" at bounding box center [573, 192] width 13 height 176
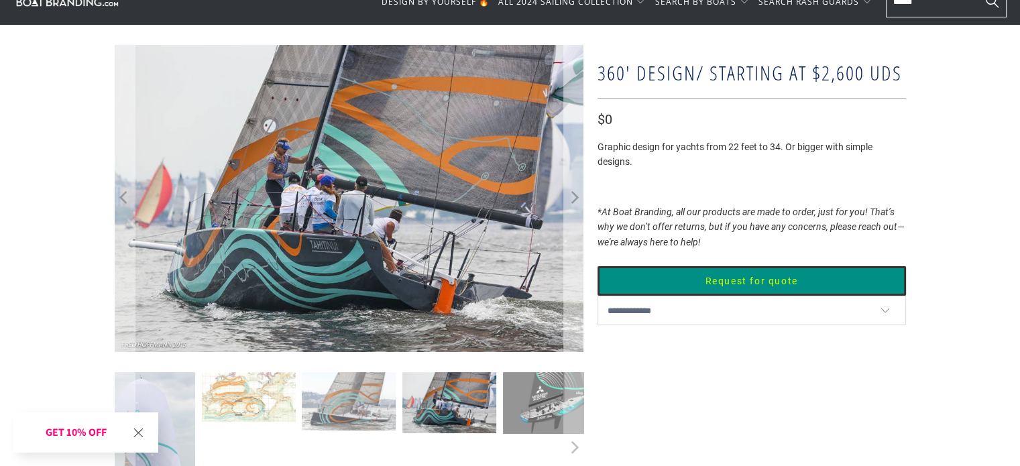
click at [575, 277] on icon "Next" at bounding box center [573, 199] width 13 height 184
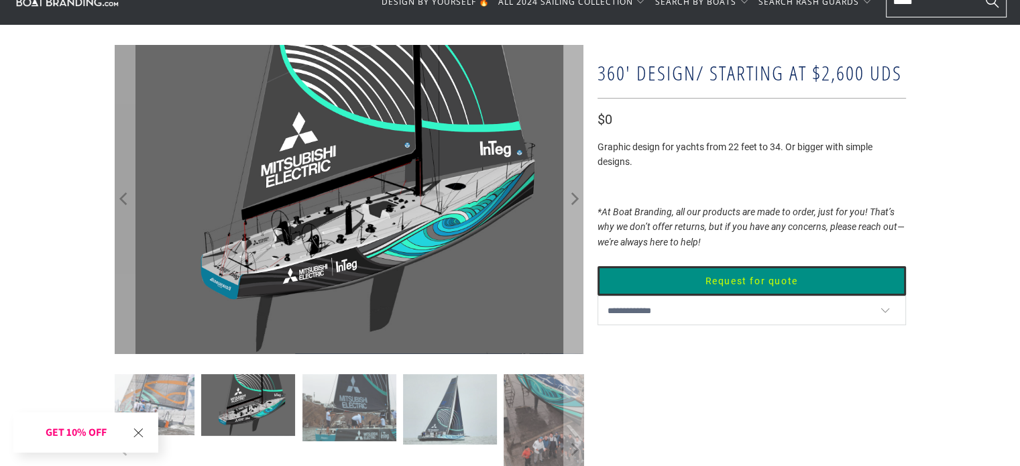
click at [575, 277] on icon "Next" at bounding box center [573, 199] width 13 height 185
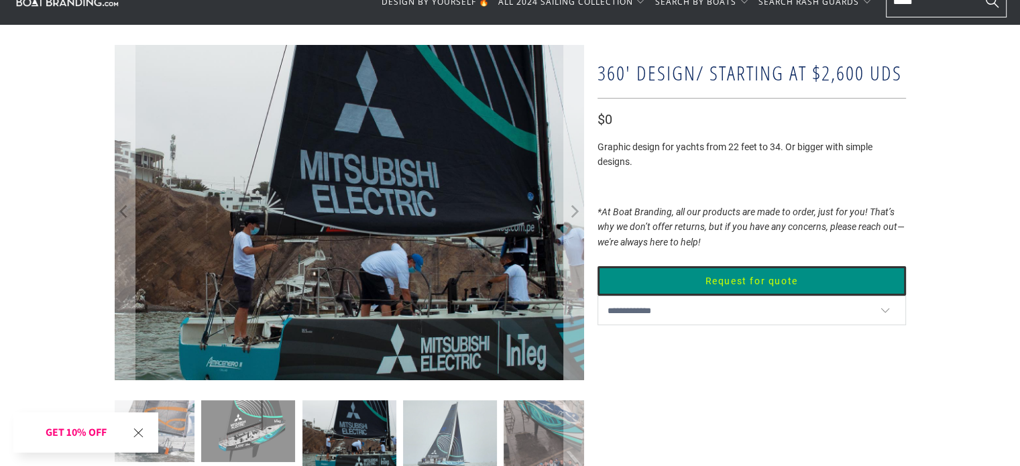
click at [575, 277] on icon "Next" at bounding box center [573, 212] width 13 height 201
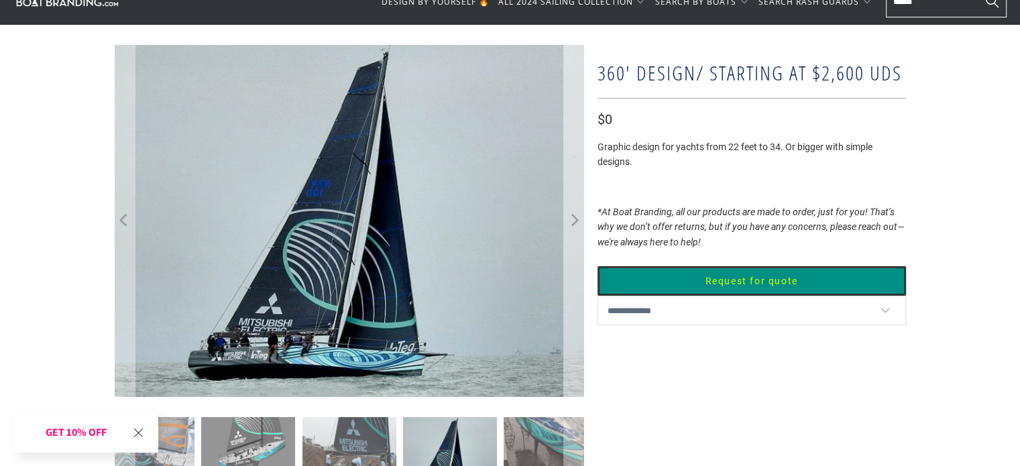
click at [575, 277] on icon "Next" at bounding box center [573, 220] width 13 height 211
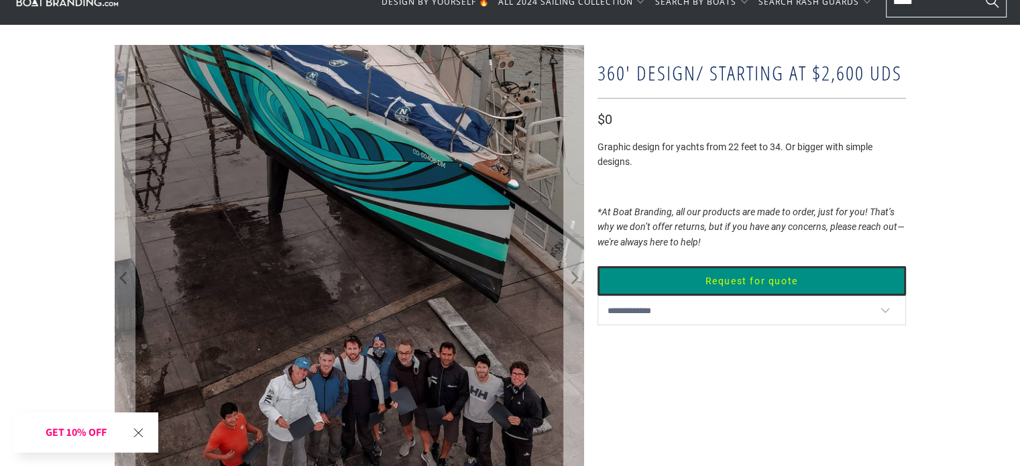
click at [575, 277] on icon "Next" at bounding box center [575, 279] width 8 height 13
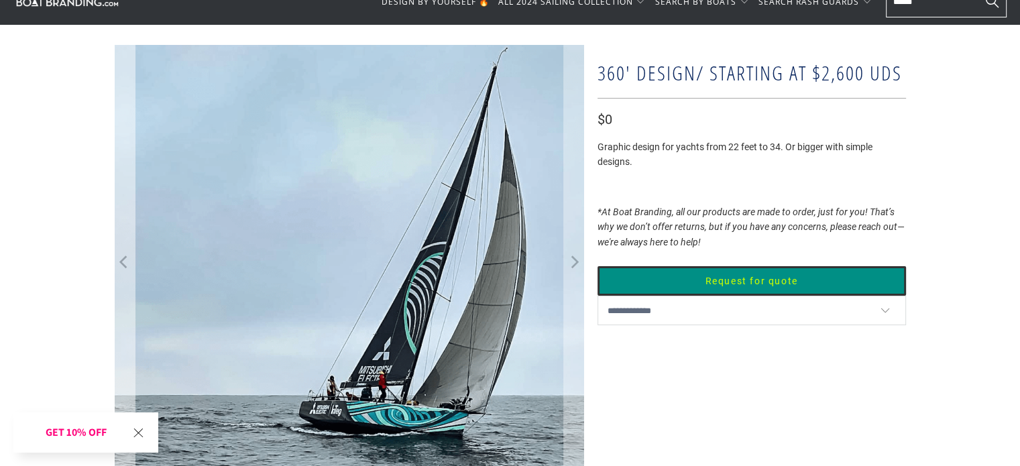
click at [120, 262] on icon "Previous" at bounding box center [124, 263] width 13 height 262
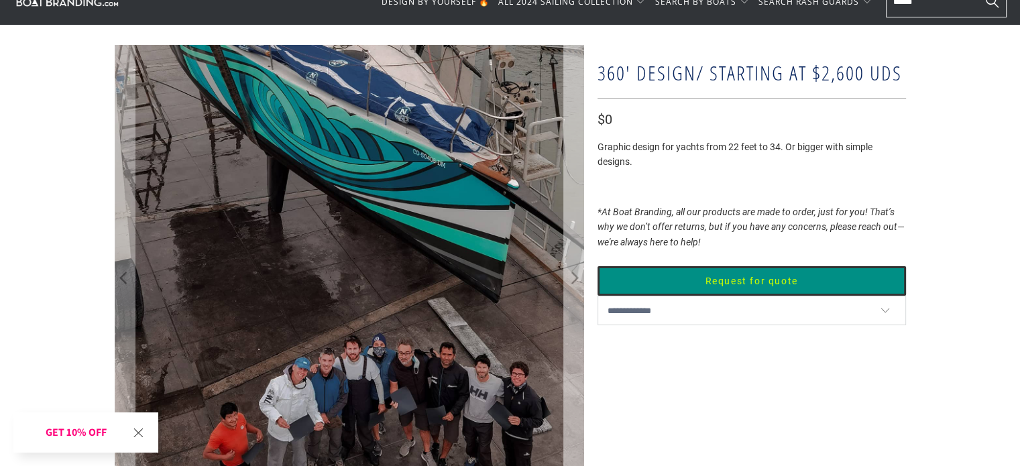
click at [577, 281] on icon "Next" at bounding box center [575, 279] width 8 height 13
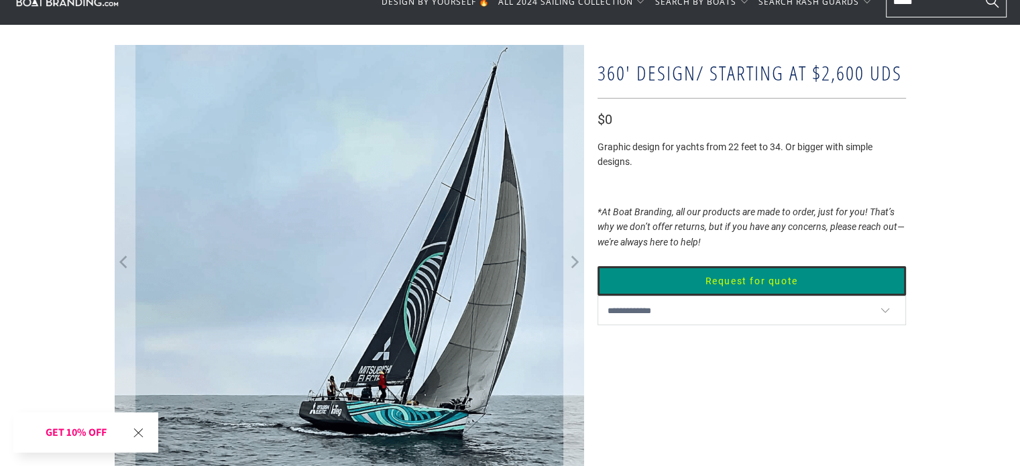
click at [577, 281] on icon "Next" at bounding box center [573, 263] width 13 height 262
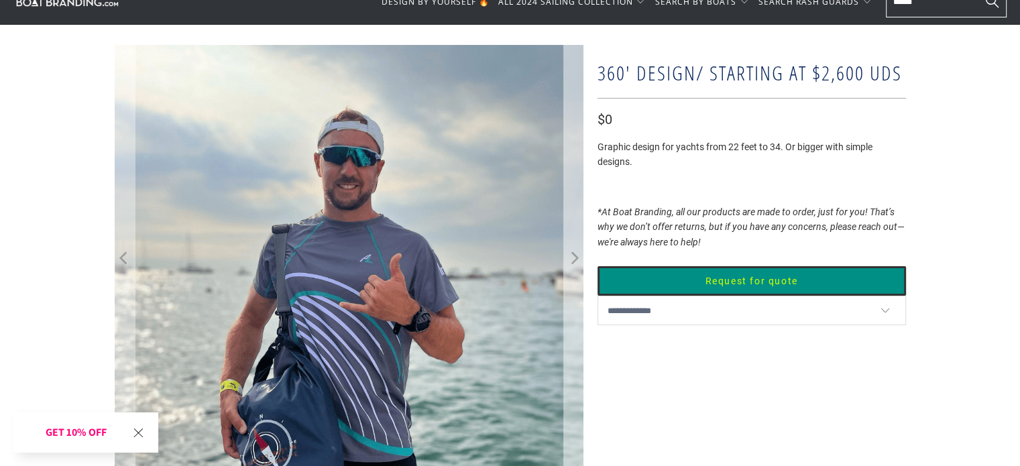
click at [577, 281] on icon "Next" at bounding box center [573, 259] width 13 height 257
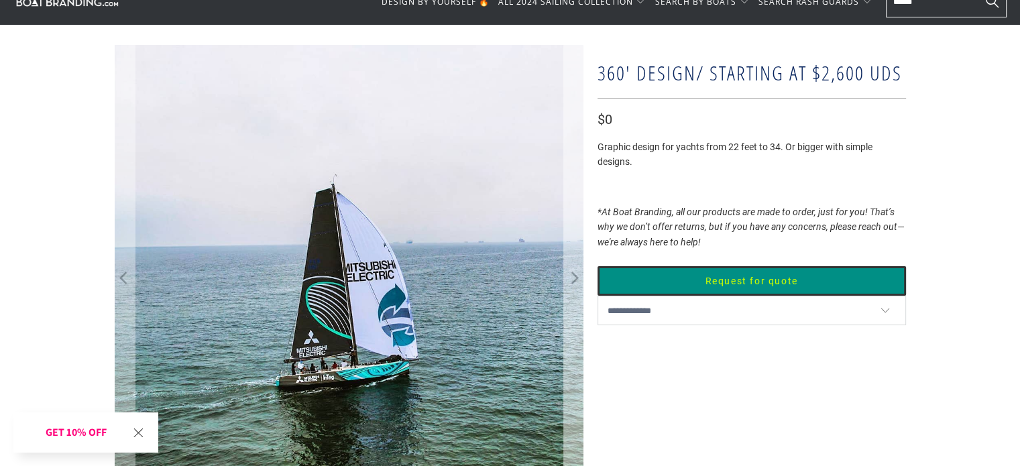
click at [577, 281] on icon "Next" at bounding box center [575, 279] width 8 height 13
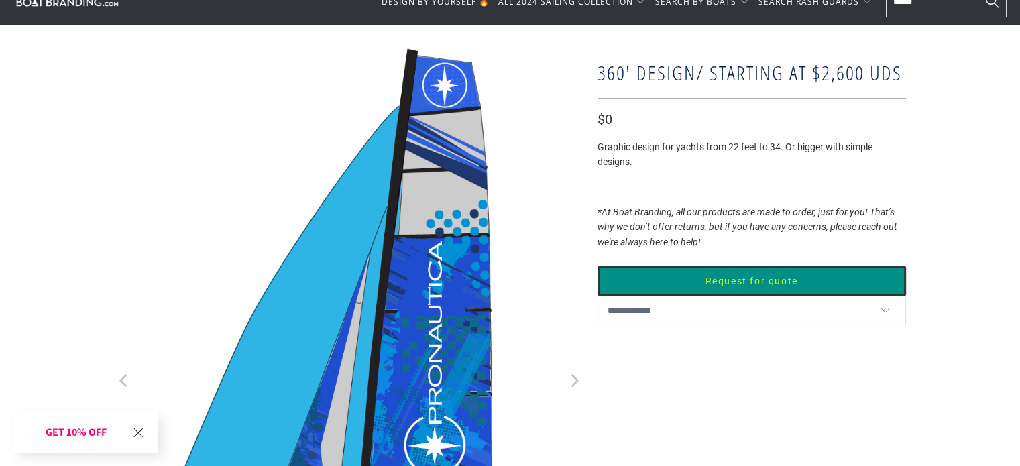
click at [577, 281] on icon "Next" at bounding box center [573, 382] width 13 height 405
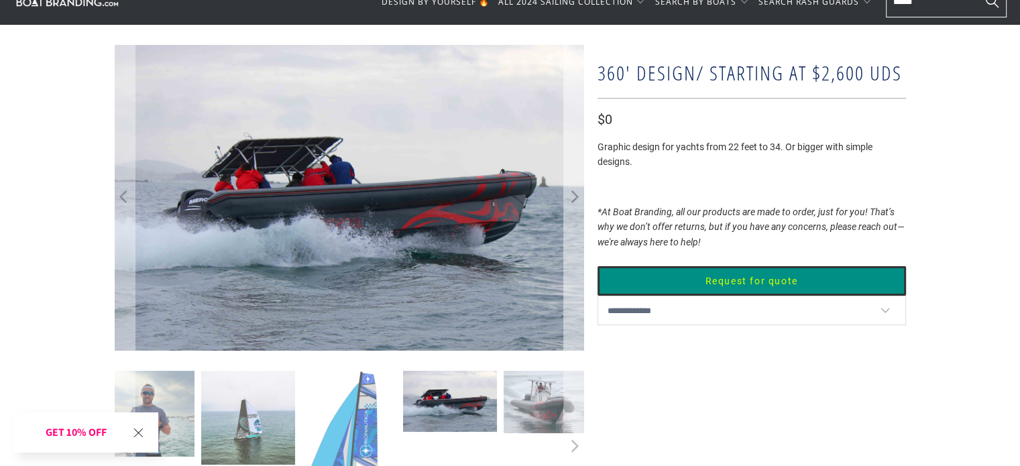
click at [577, 281] on icon "Next" at bounding box center [573, 197] width 13 height 183
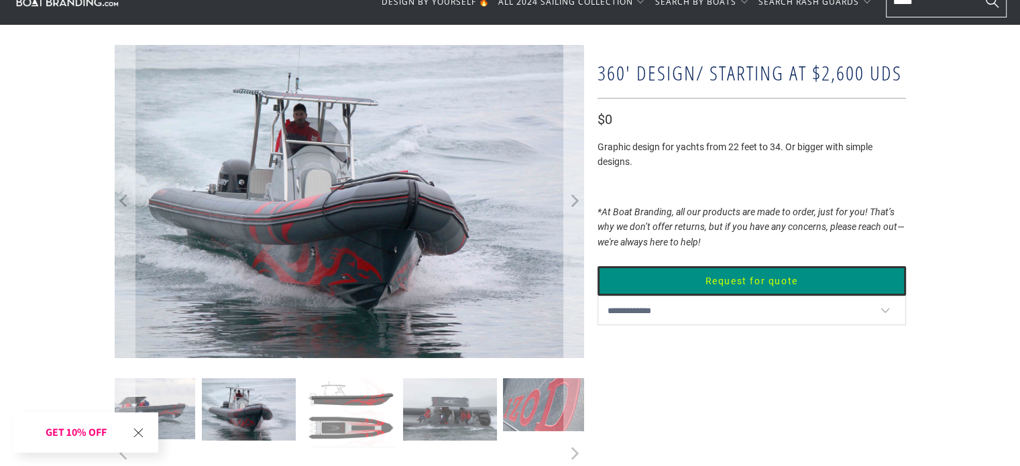
click at [577, 281] on icon "Next" at bounding box center [573, 201] width 13 height 188
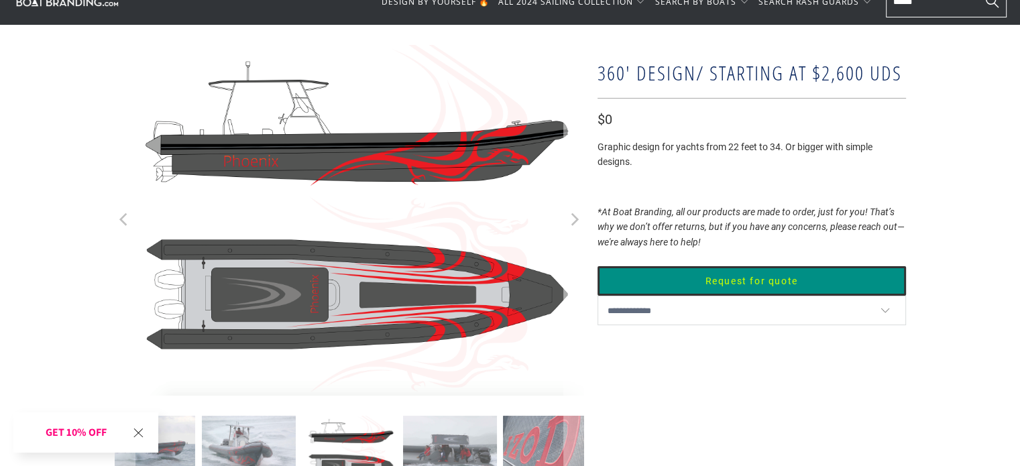
click at [577, 281] on icon "Next" at bounding box center [573, 220] width 13 height 210
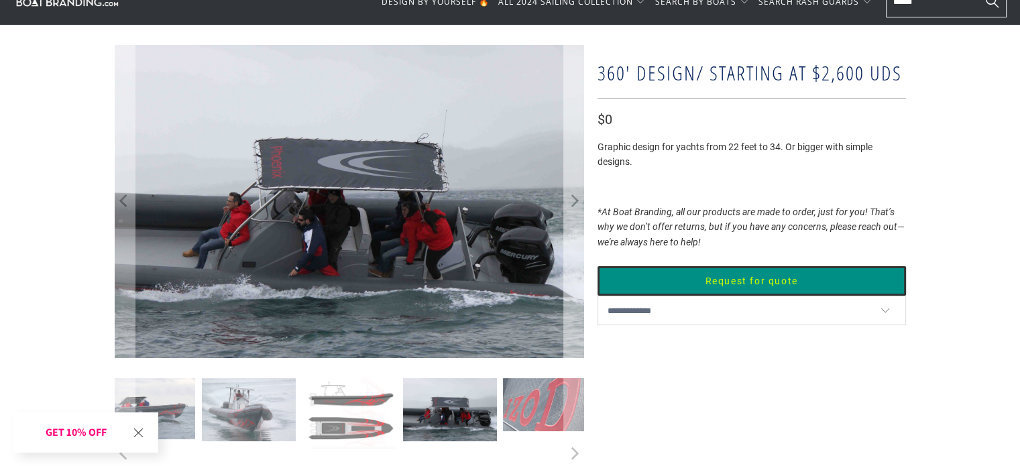
click at [577, 281] on icon "Next" at bounding box center [573, 202] width 13 height 188
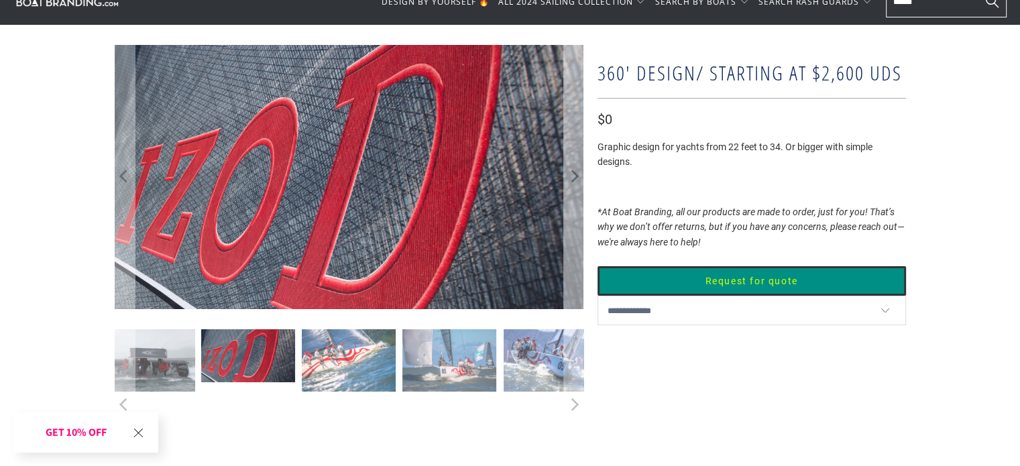
click at [577, 281] on button "Next" at bounding box center [573, 177] width 21 height 264
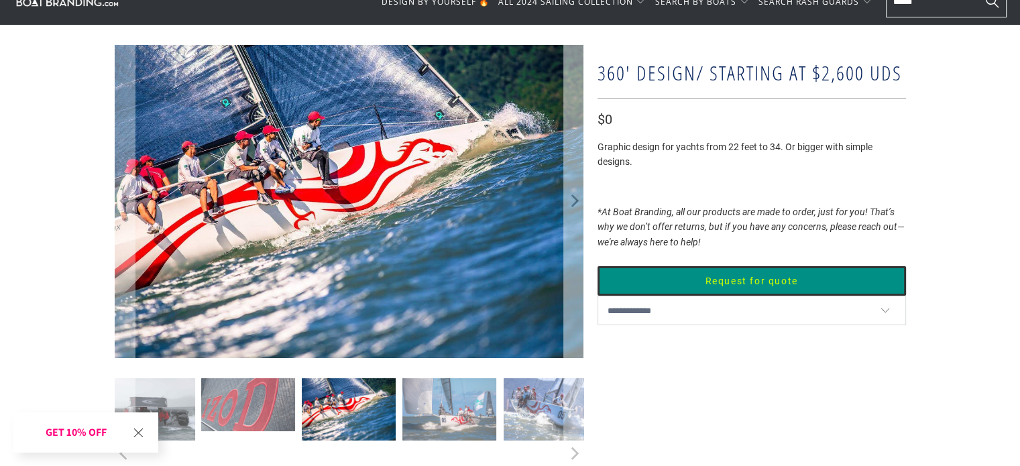
click at [577, 281] on icon "Next" at bounding box center [573, 201] width 13 height 188
